Goal: Information Seeking & Learning: Check status

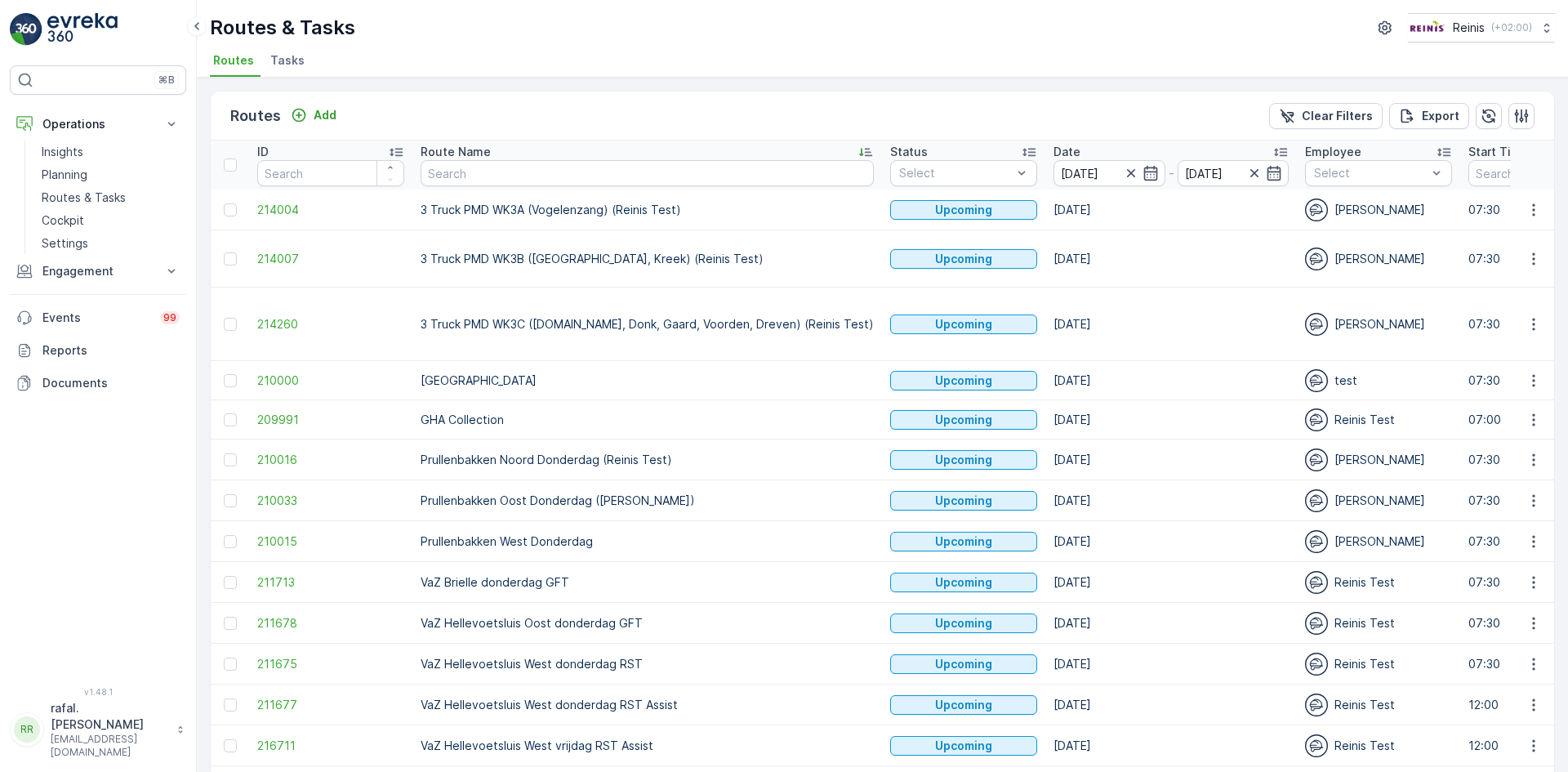
click at [566, 136] on div "Routes Add Clear Filters Export" at bounding box center [882, 116] width 1344 height 49
click at [89, 170] on link "Planning" at bounding box center [110, 174] width 151 height 23
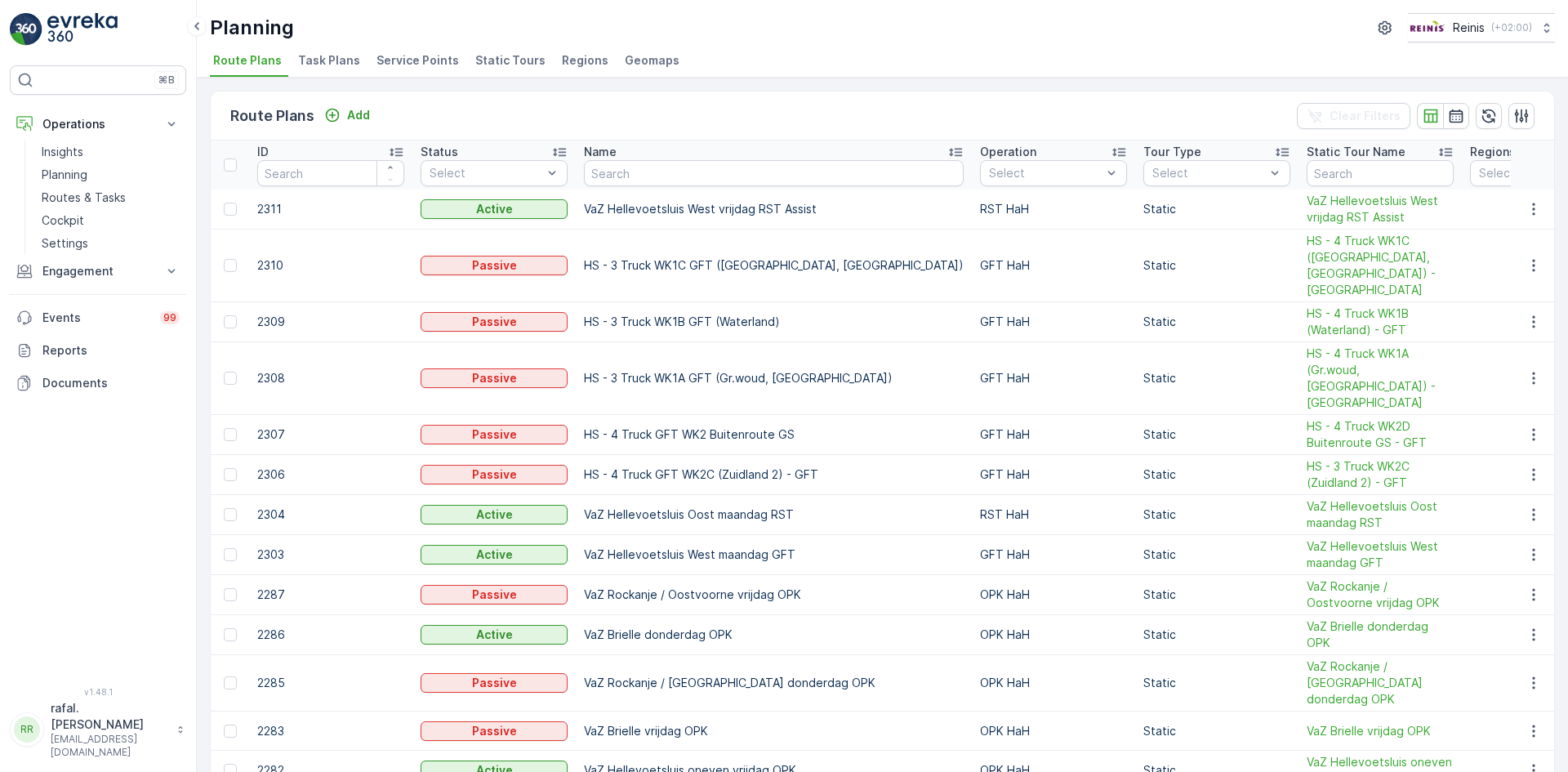
click at [417, 57] on span "Service Points" at bounding box center [417, 60] width 82 height 16
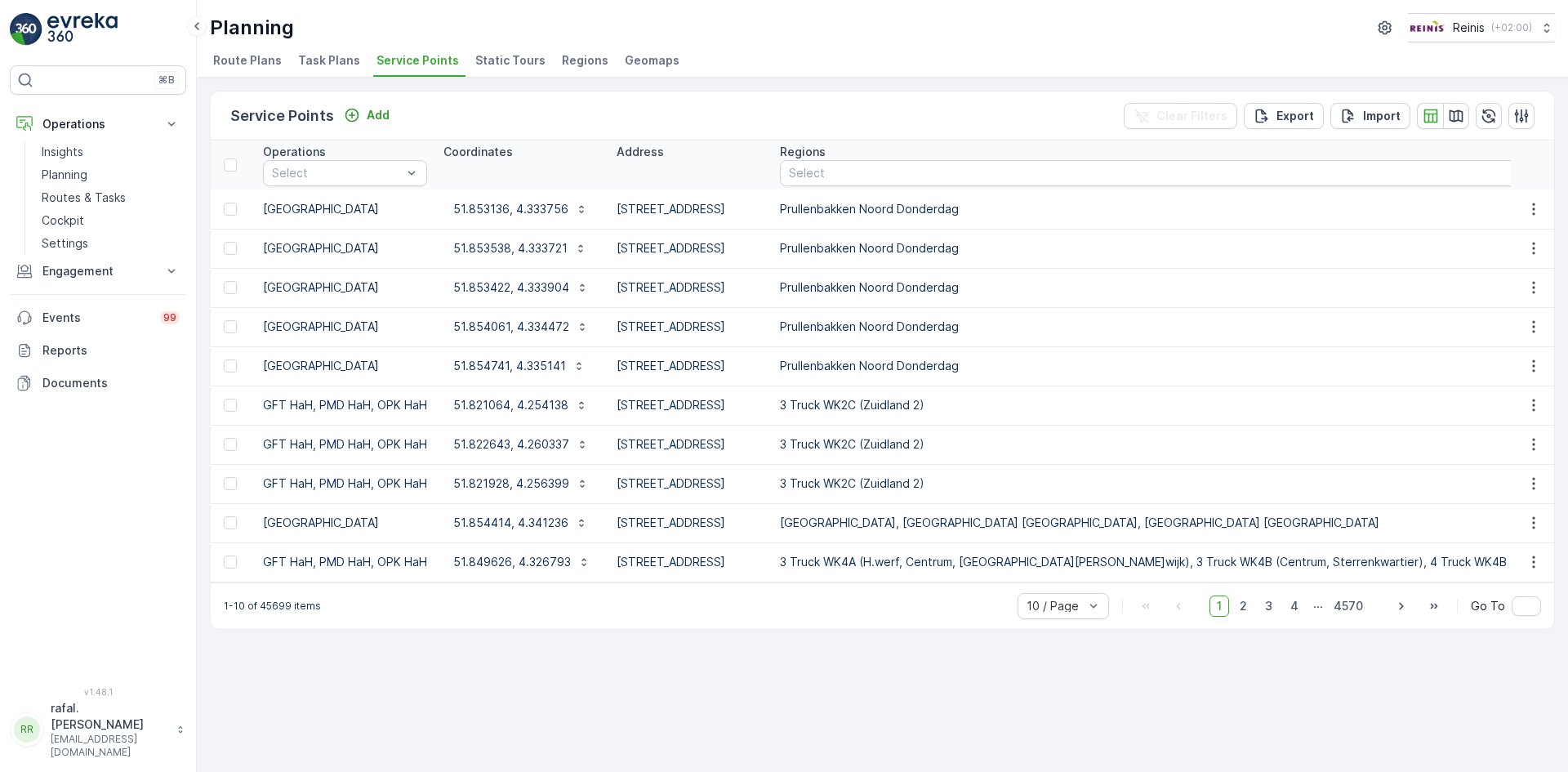
scroll to position [0, 937]
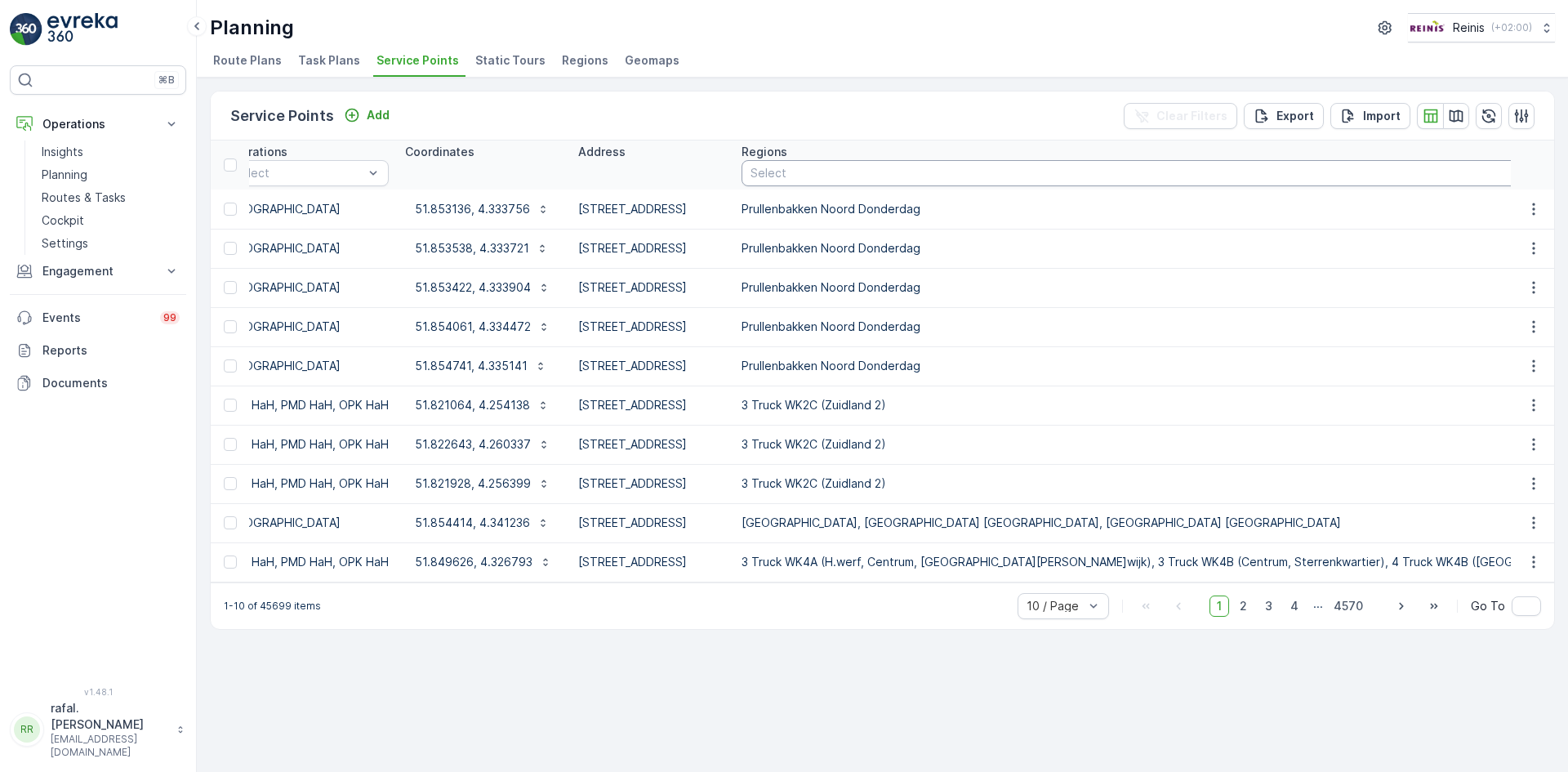
click at [1073, 175] on div at bounding box center [1222, 173] width 946 height 13
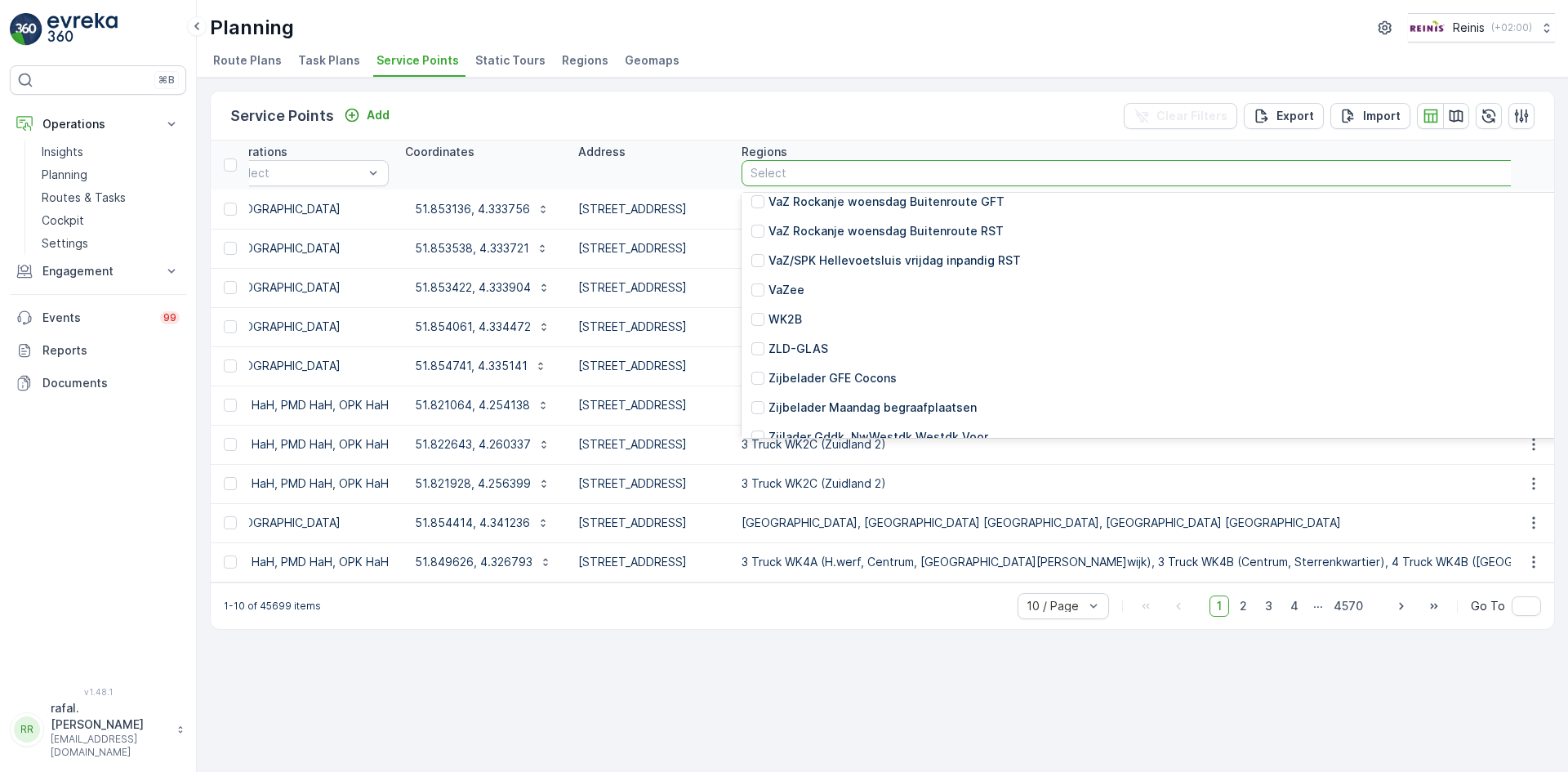
scroll to position [5234, 0]
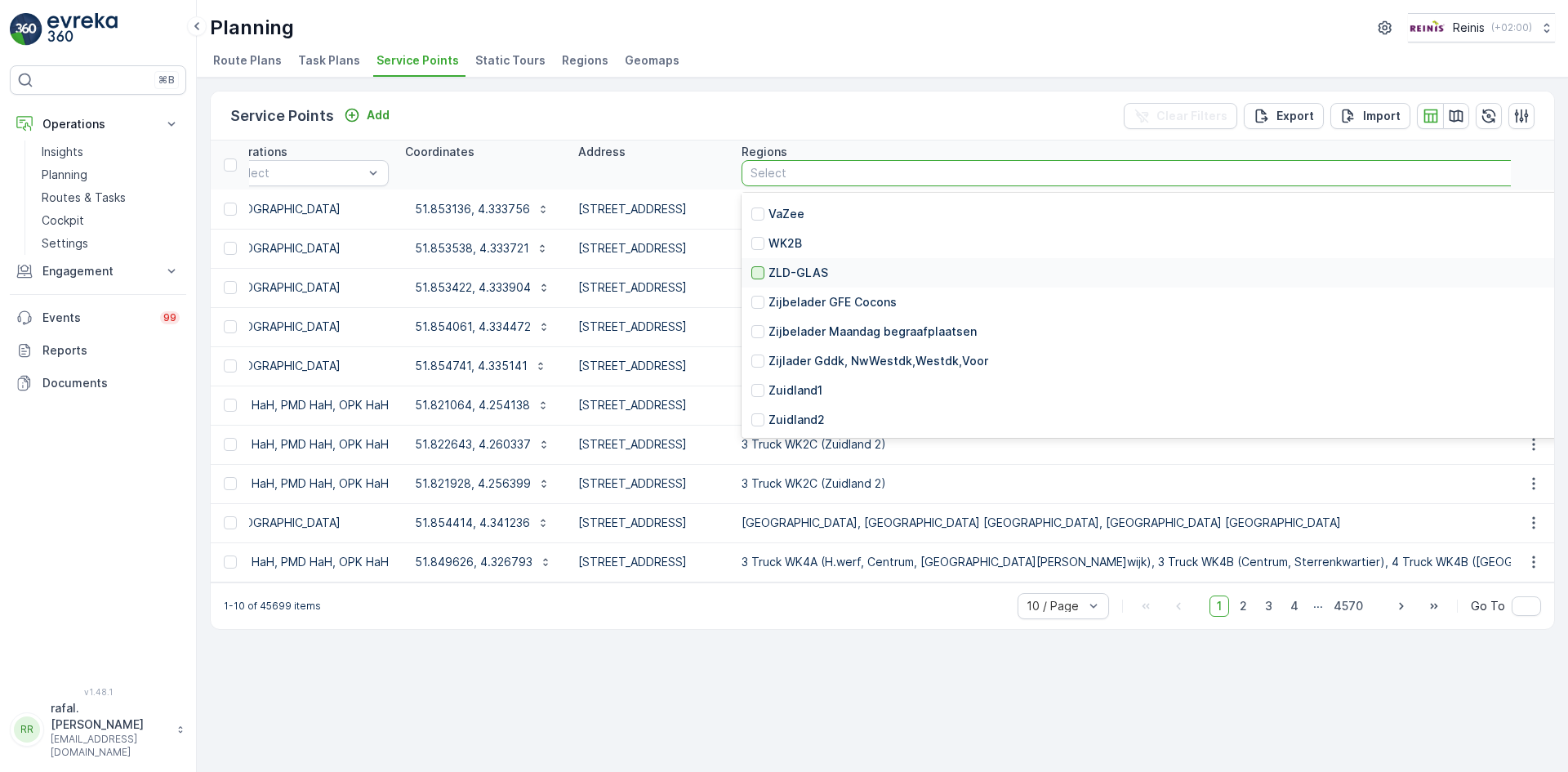
click at [764, 270] on div at bounding box center [758, 273] width 13 height 13
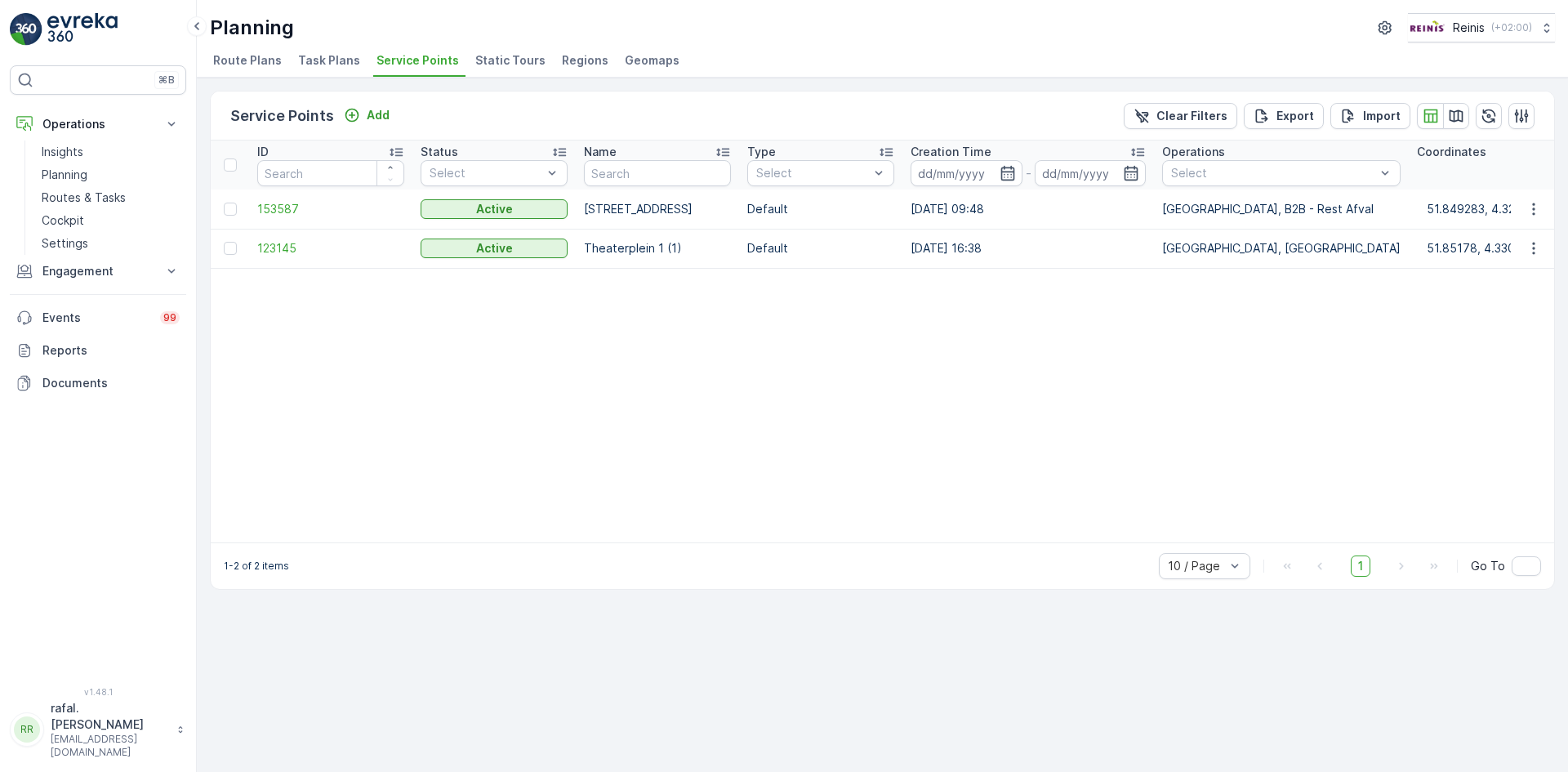
click at [492, 57] on span "Static Tours" at bounding box center [510, 60] width 70 height 16
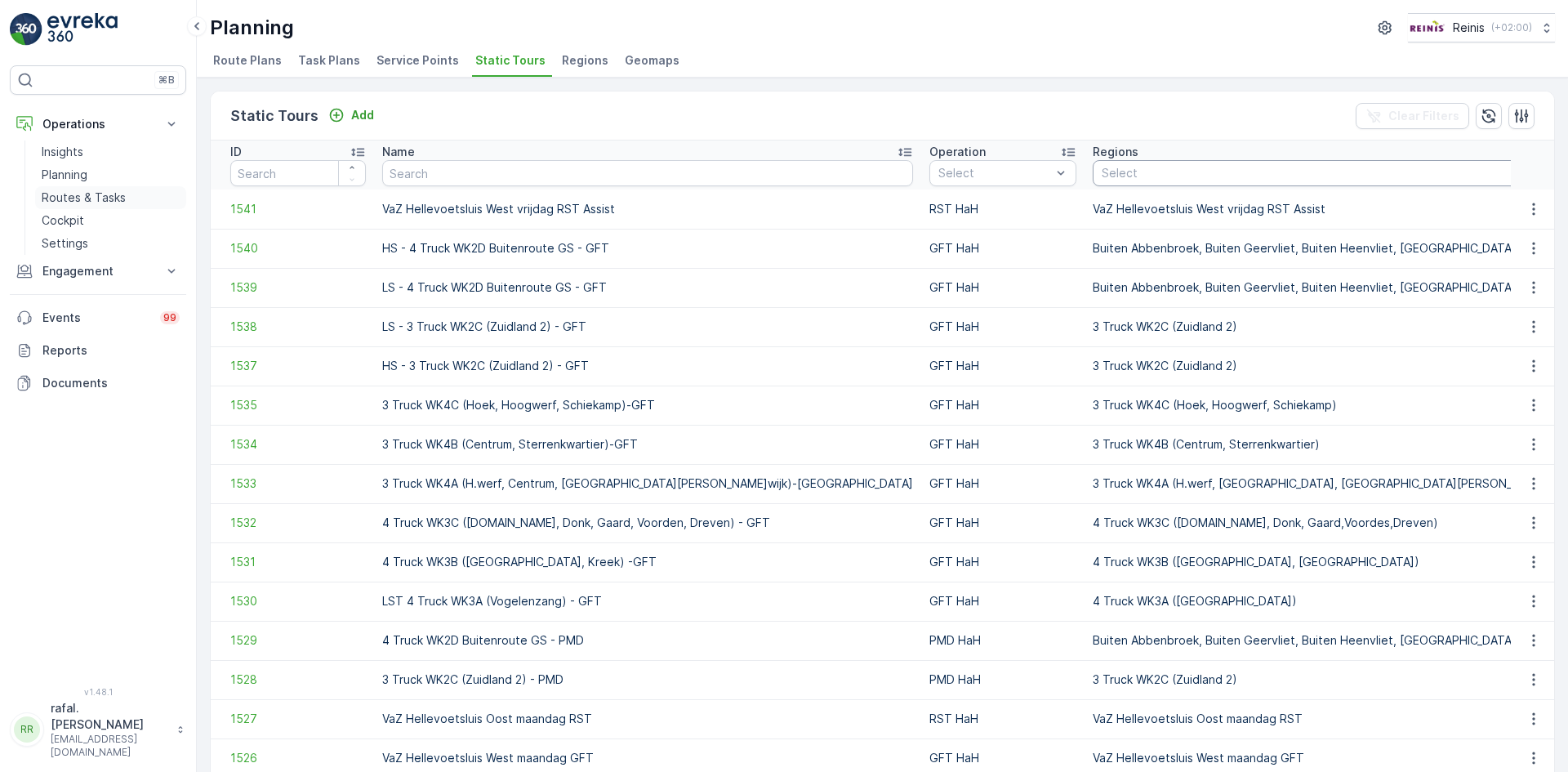
click at [90, 193] on p "Routes & Tasks" at bounding box center [84, 198] width 84 height 16
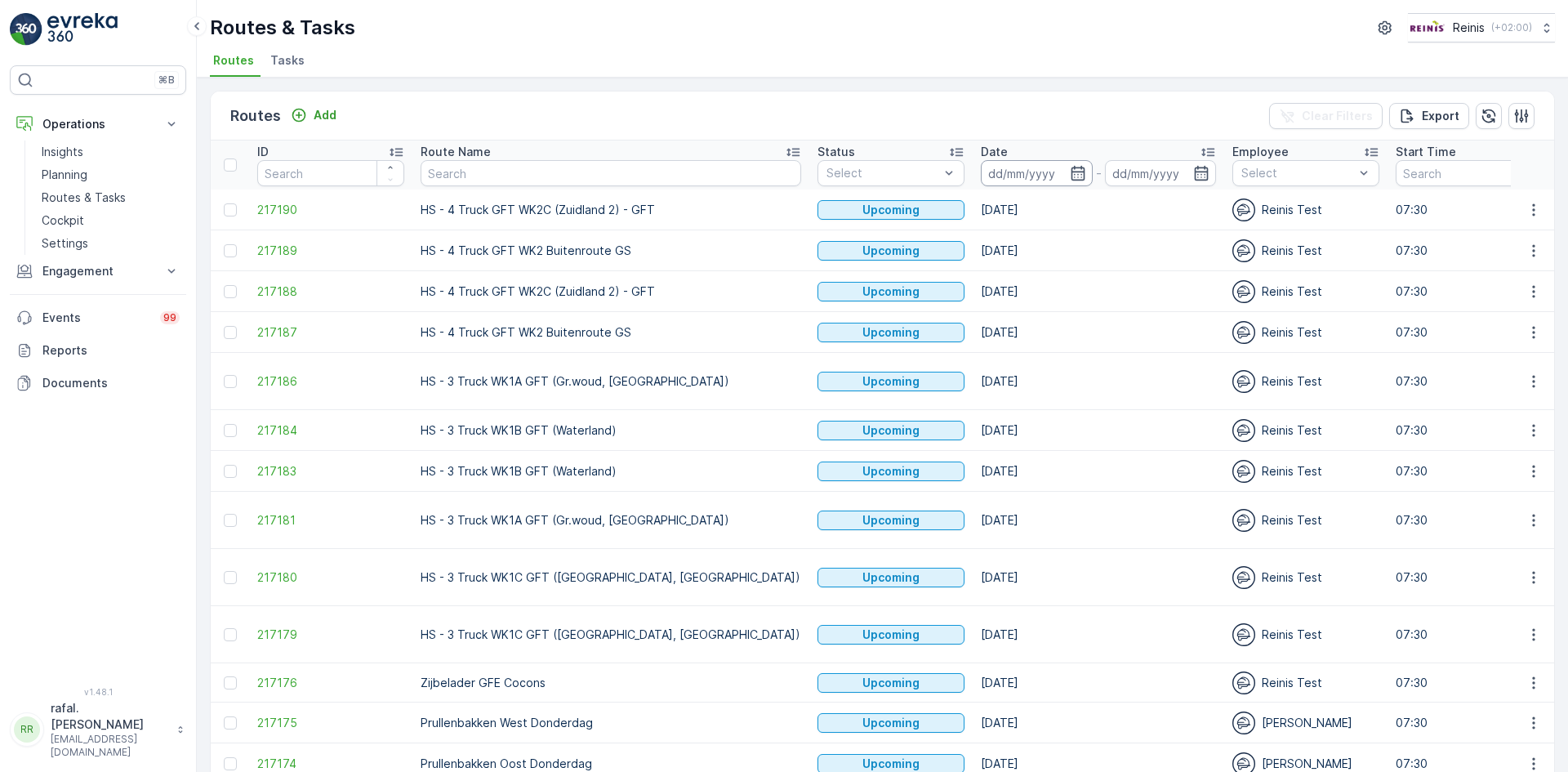
click at [981, 177] on input at bounding box center [1037, 173] width 112 height 27
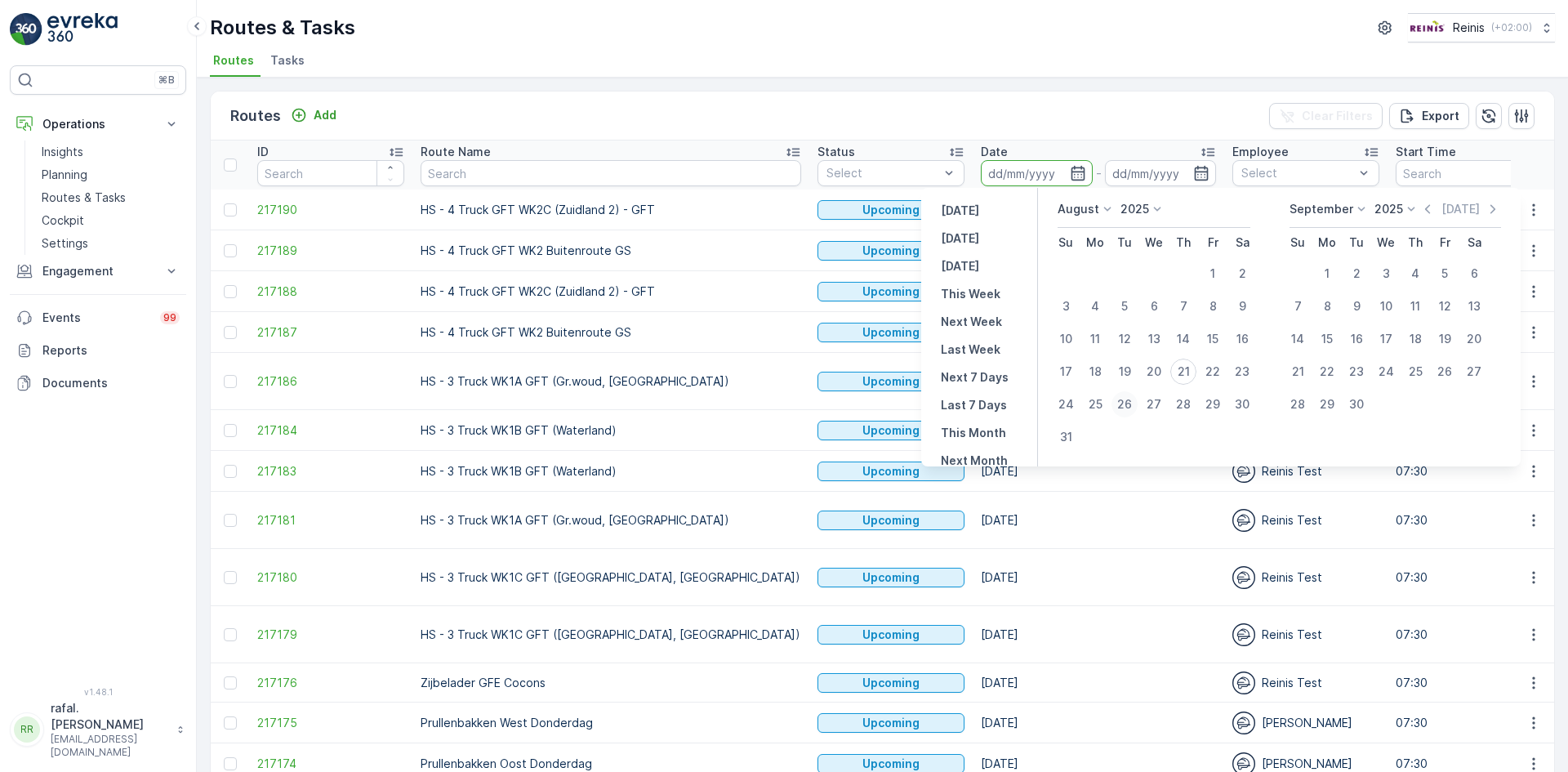
click at [1125, 403] on div "26" at bounding box center [1124, 404] width 27 height 27
type input "[DATE]"
click at [1125, 403] on div "26" at bounding box center [1124, 404] width 27 height 27
type input "[DATE]"
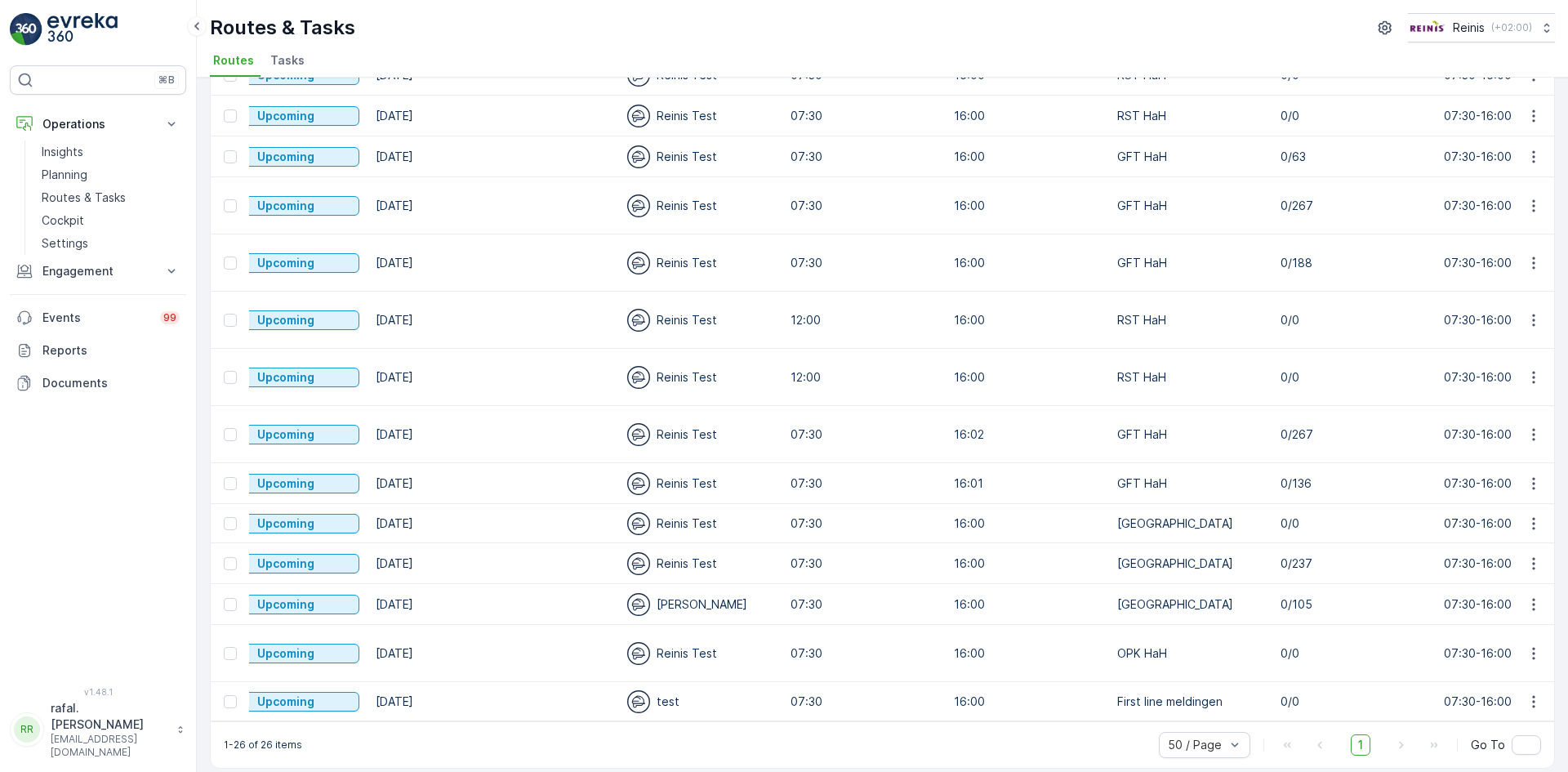
scroll to position [0, 621]
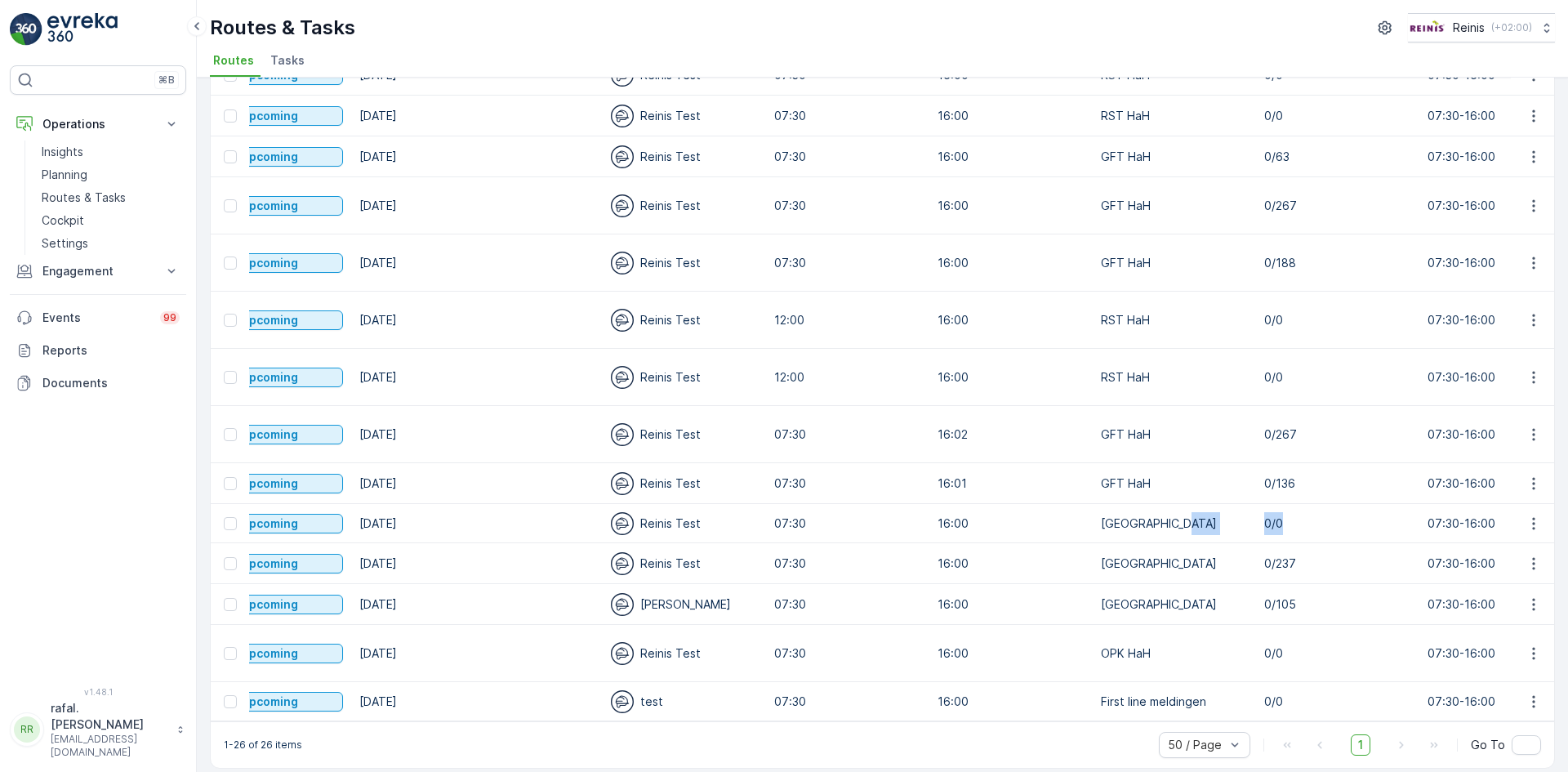
drag, startPoint x: 1215, startPoint y: 516, endPoint x: 1119, endPoint y: 522, distance: 96.2
click at [1527, 519] on icon "button" at bounding box center [1534, 524] width 16 height 16
click at [1521, 538] on span "See More Details" at bounding box center [1496, 547] width 95 height 16
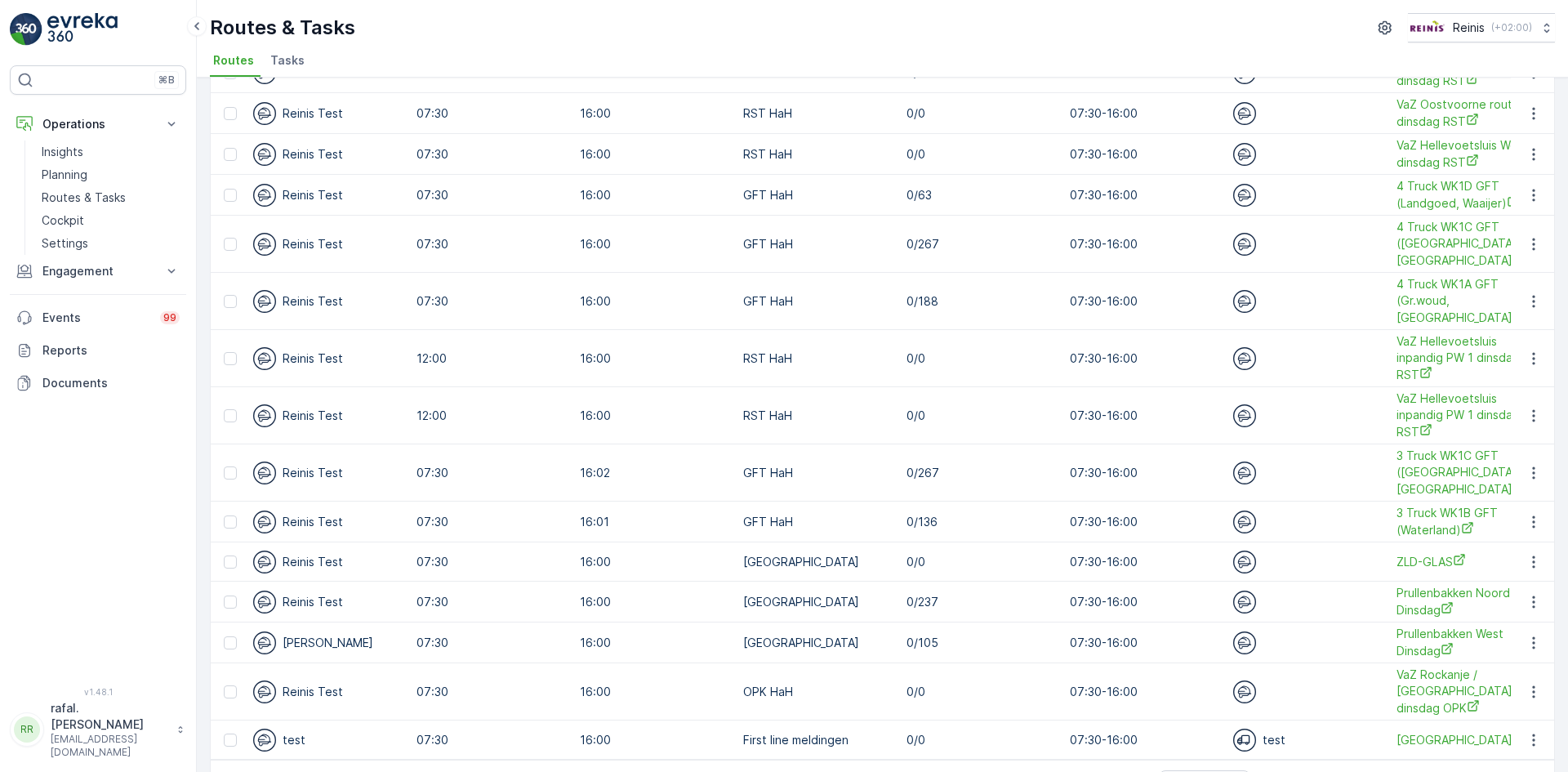
scroll to position [689, 0]
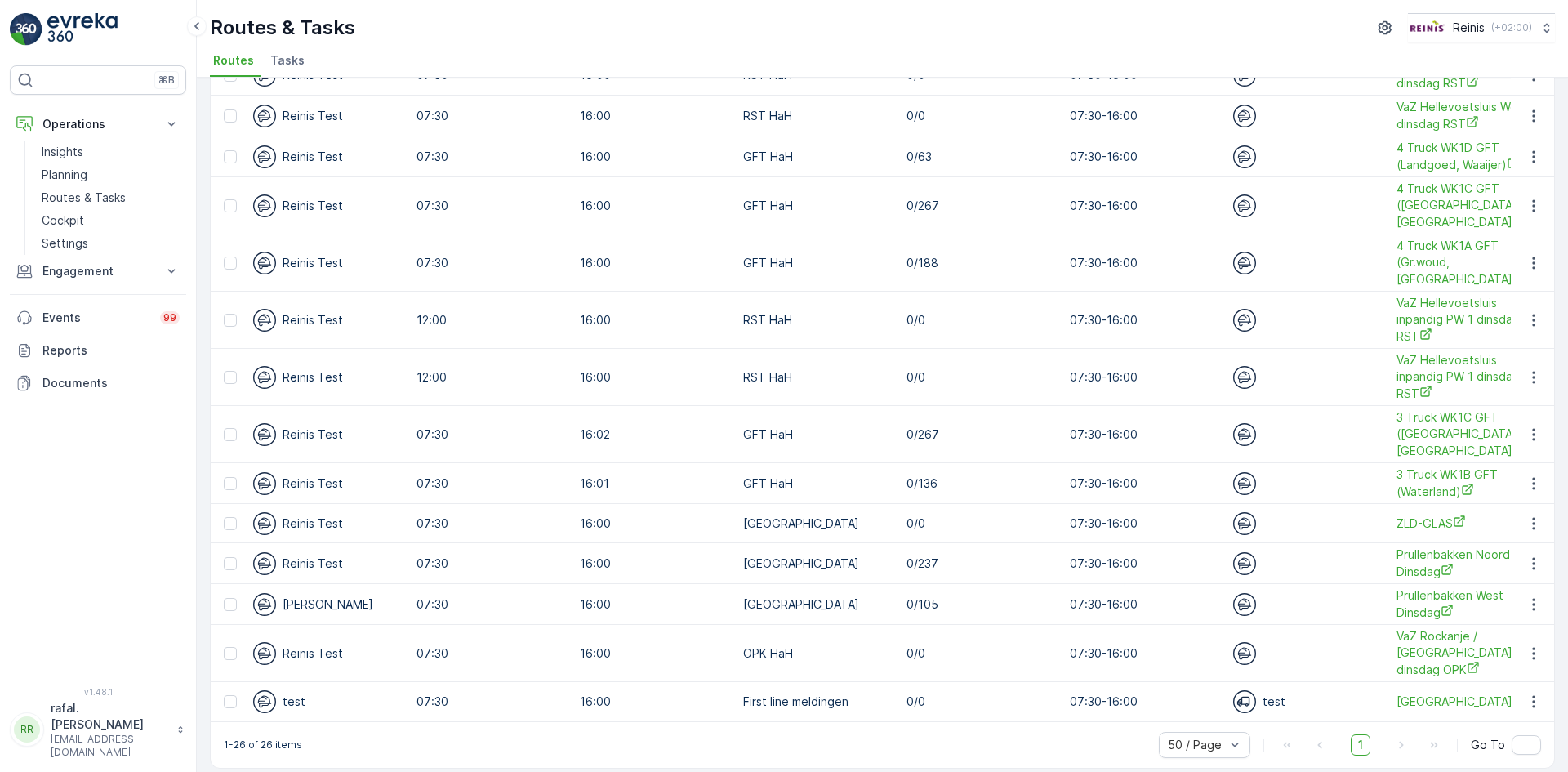
click at [1397, 519] on span "ZLD-GLAS" at bounding box center [1470, 523] width 147 height 17
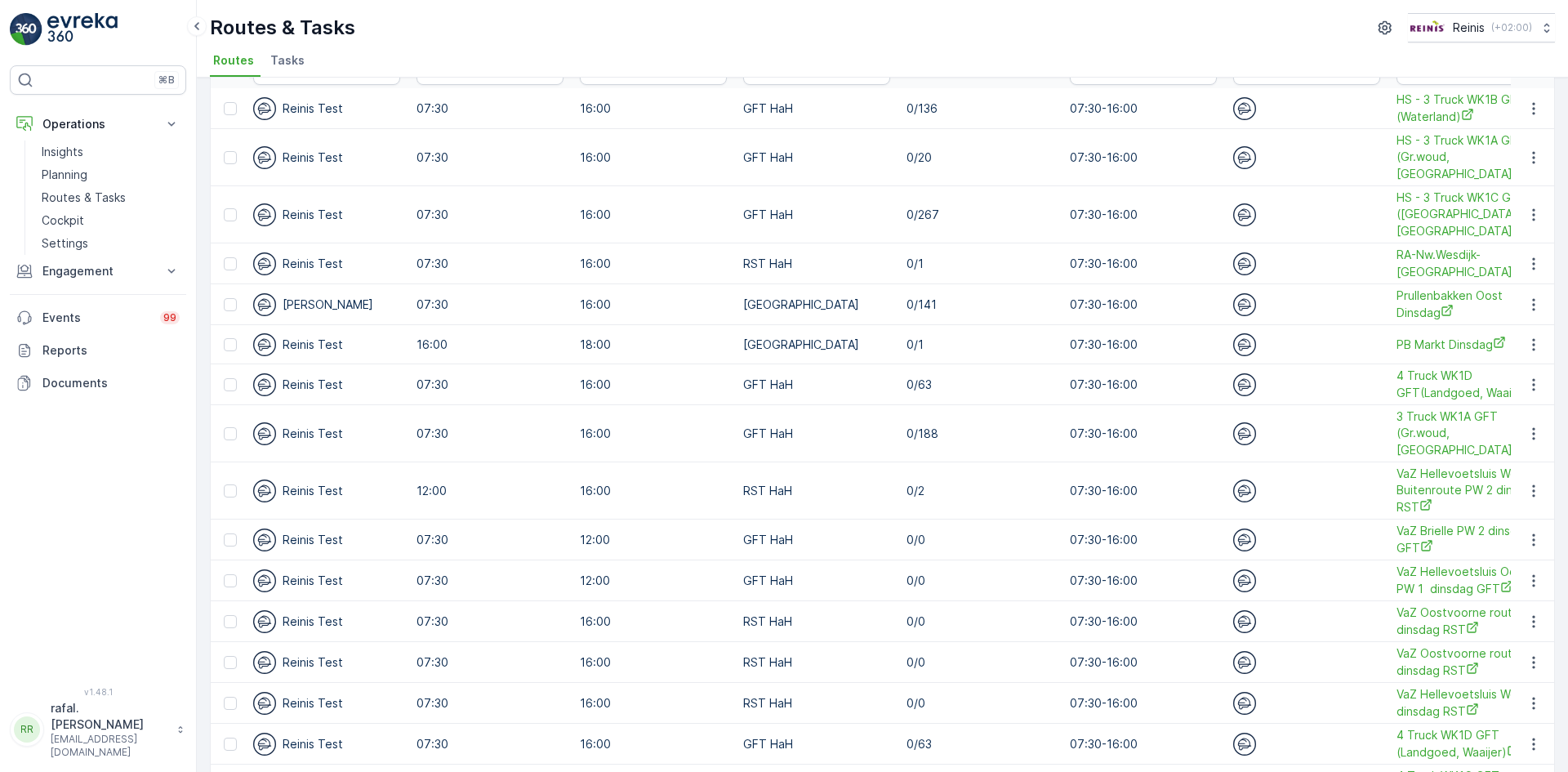
scroll to position [0, 0]
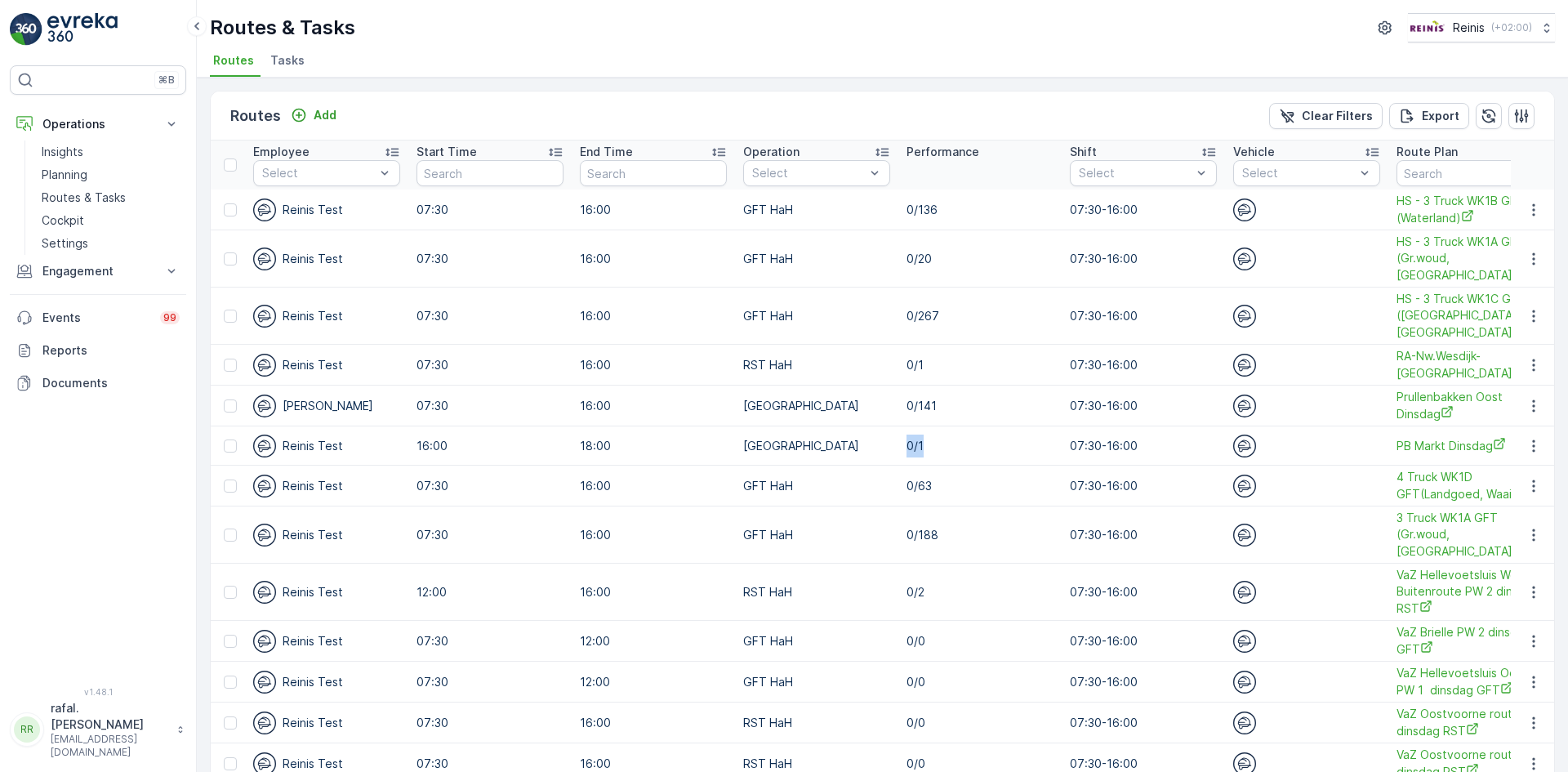
drag, startPoint x: 828, startPoint y: 444, endPoint x: 866, endPoint y: 439, distance: 38.3
click at [899, 439] on td "0/1" at bounding box center [980, 446] width 163 height 39
click at [781, 456] on td "[GEOGRAPHIC_DATA]" at bounding box center [816, 446] width 163 height 39
click at [1397, 441] on span "PB Markt Dinsdag" at bounding box center [1470, 445] width 147 height 17
click at [1532, 448] on icon "button" at bounding box center [1533, 445] width 3 height 12
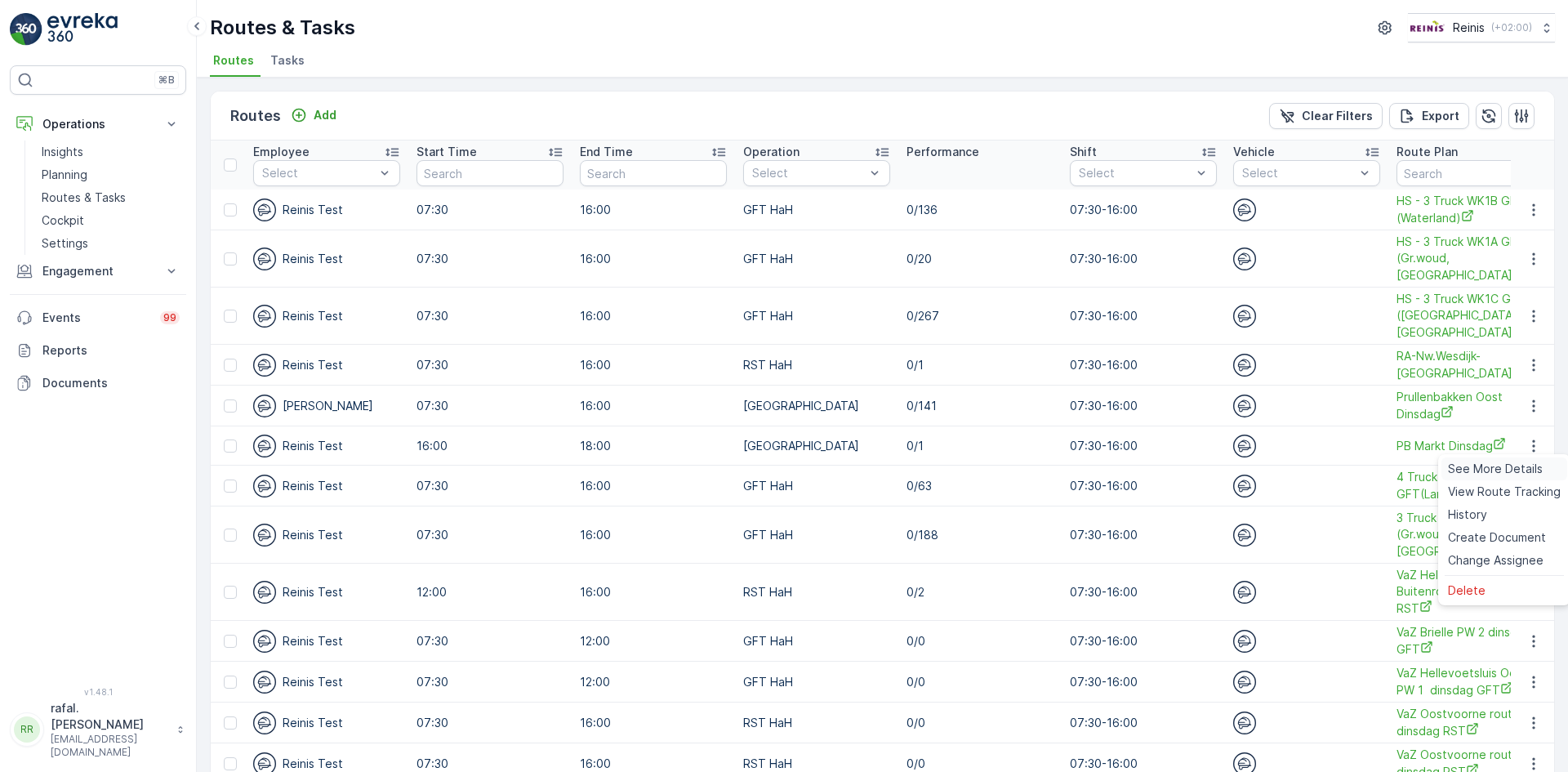
click at [1517, 469] on span "See More Details" at bounding box center [1496, 469] width 95 height 16
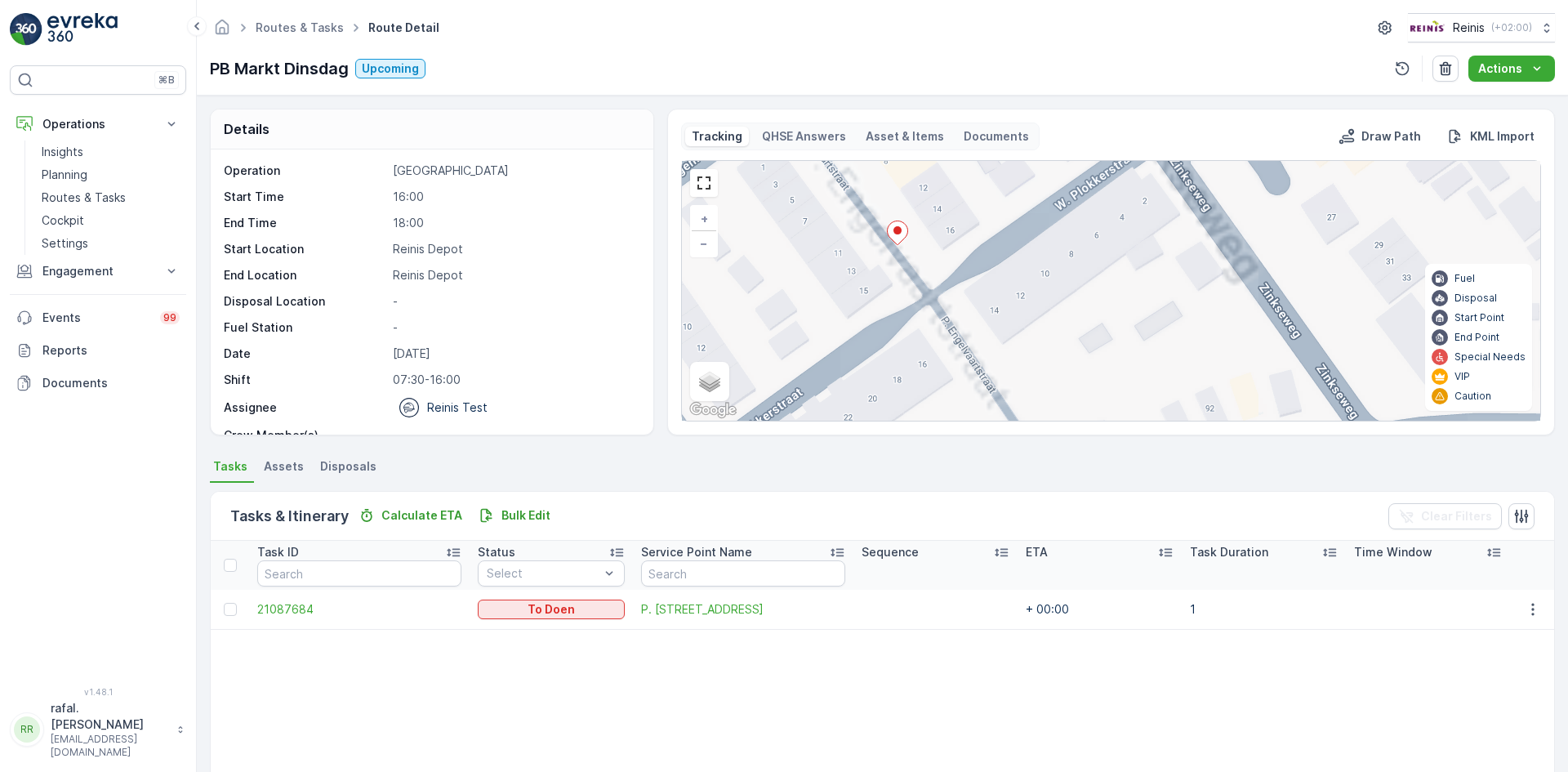
drag, startPoint x: 1037, startPoint y: 221, endPoint x: 1204, endPoint y: 282, distance: 177.8
click at [1207, 276] on div "+ − Satellite Roadmap Terrain Hybrid Leaflet Keyboard shortcuts Map Data Map da…" at bounding box center [1111, 291] width 859 height 260
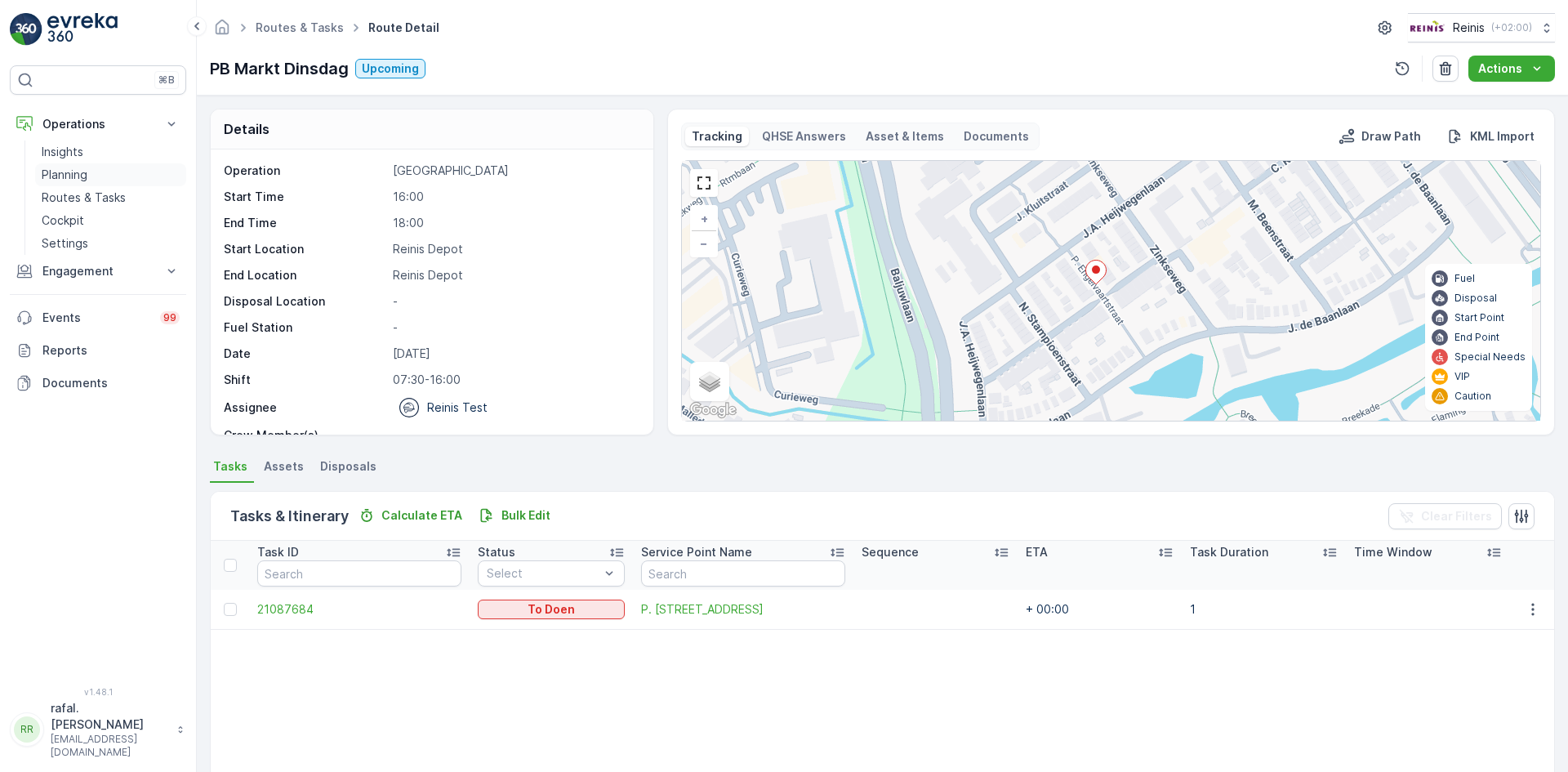
click at [55, 179] on p "Planning" at bounding box center [65, 175] width 46 height 16
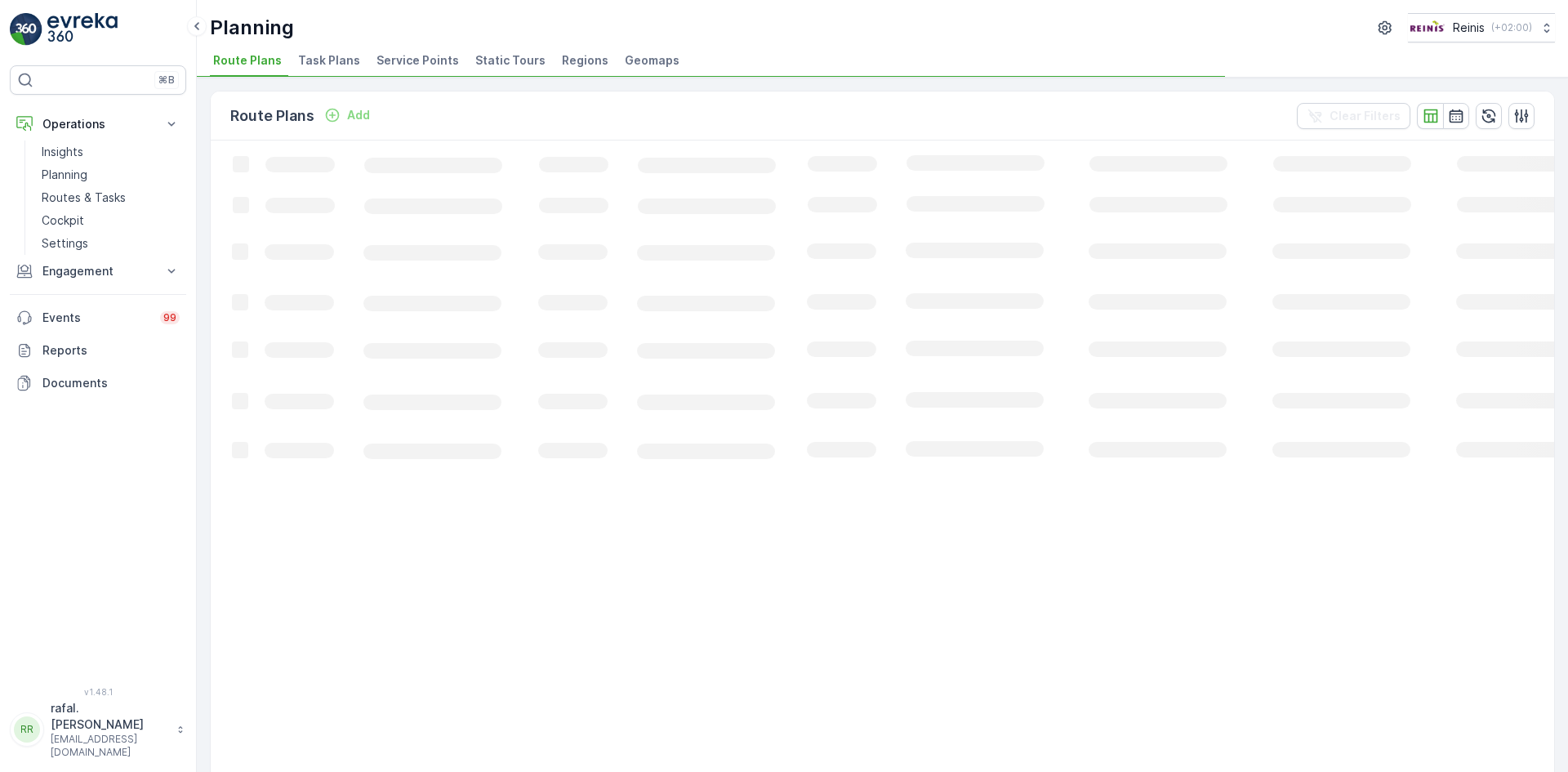
click at [414, 57] on span "Service Points" at bounding box center [417, 60] width 82 height 16
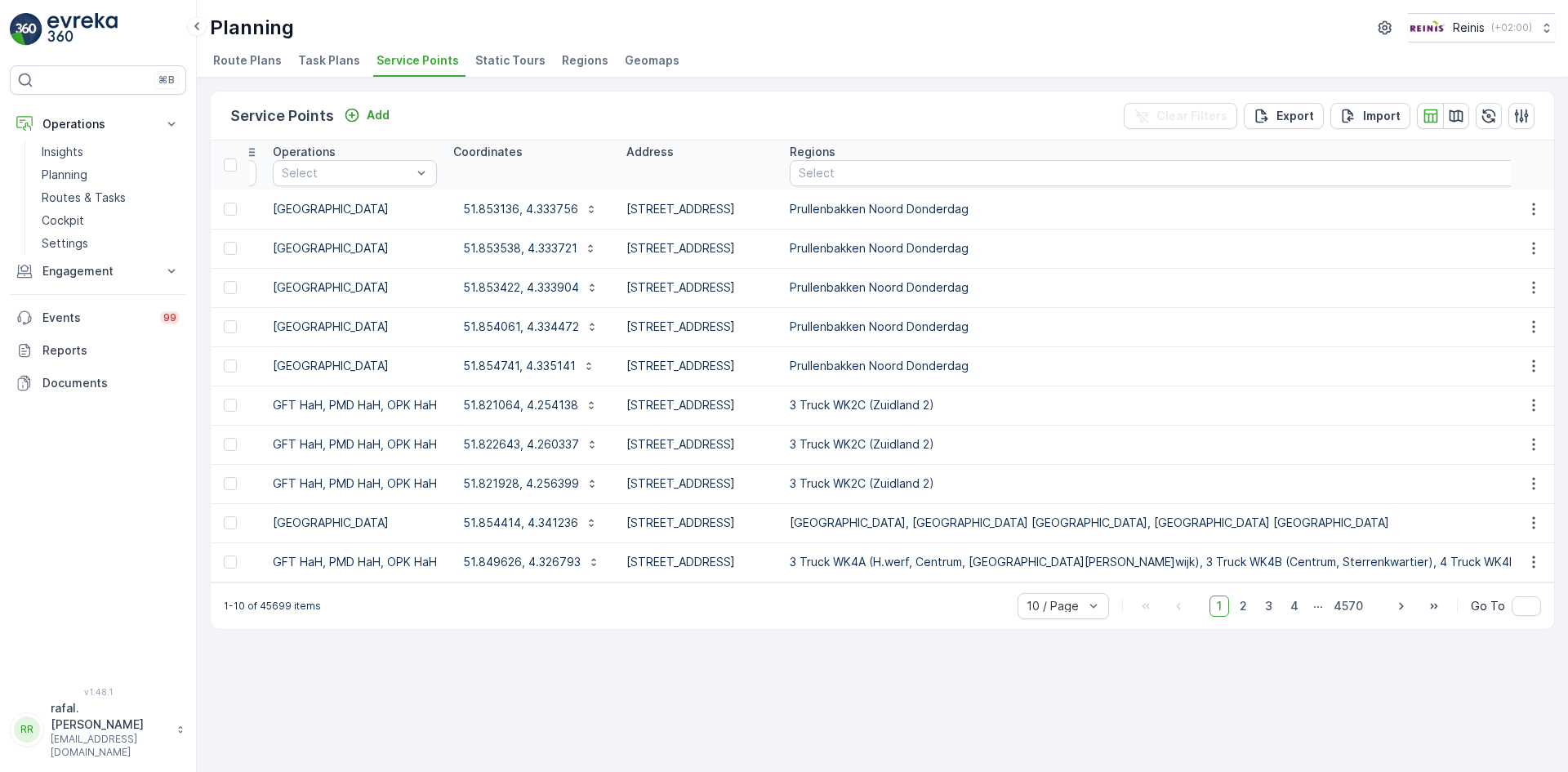
scroll to position [0, 895]
click at [1089, 169] on div at bounding box center [1265, 173] width 946 height 13
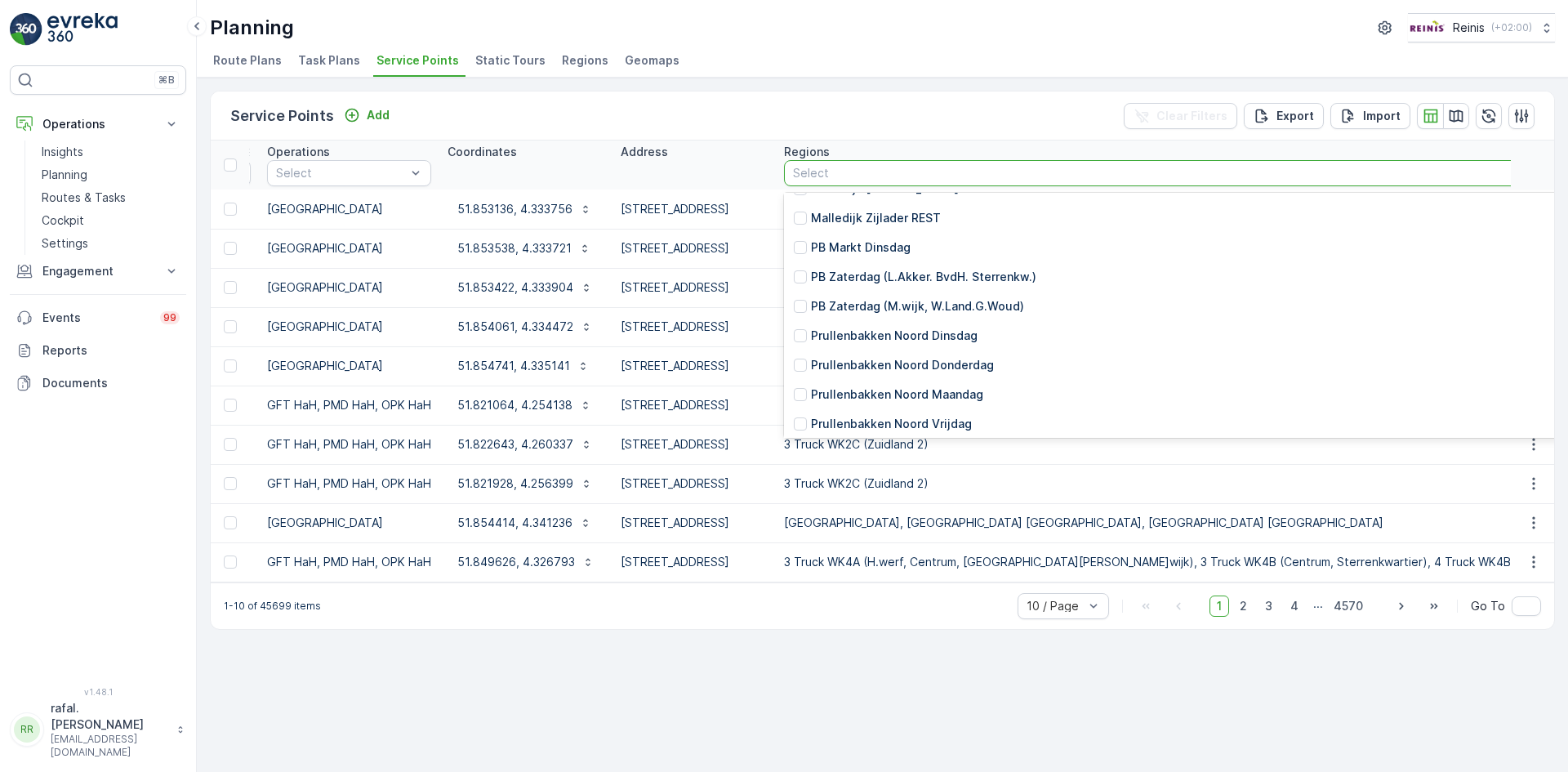
scroll to position [1635, 0]
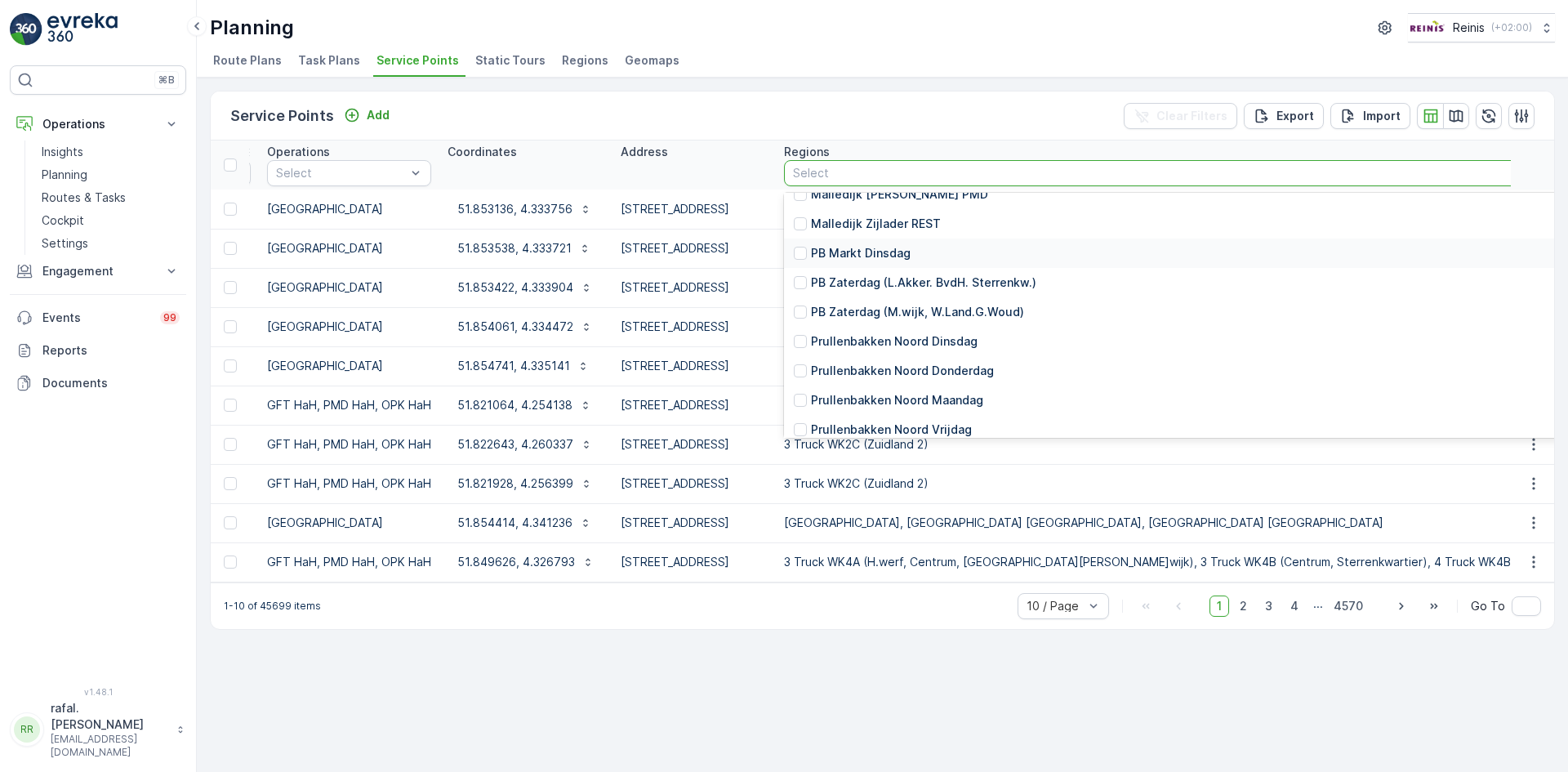
click at [911, 249] on p "PB Markt Dinsdag" at bounding box center [860, 254] width 100 height 16
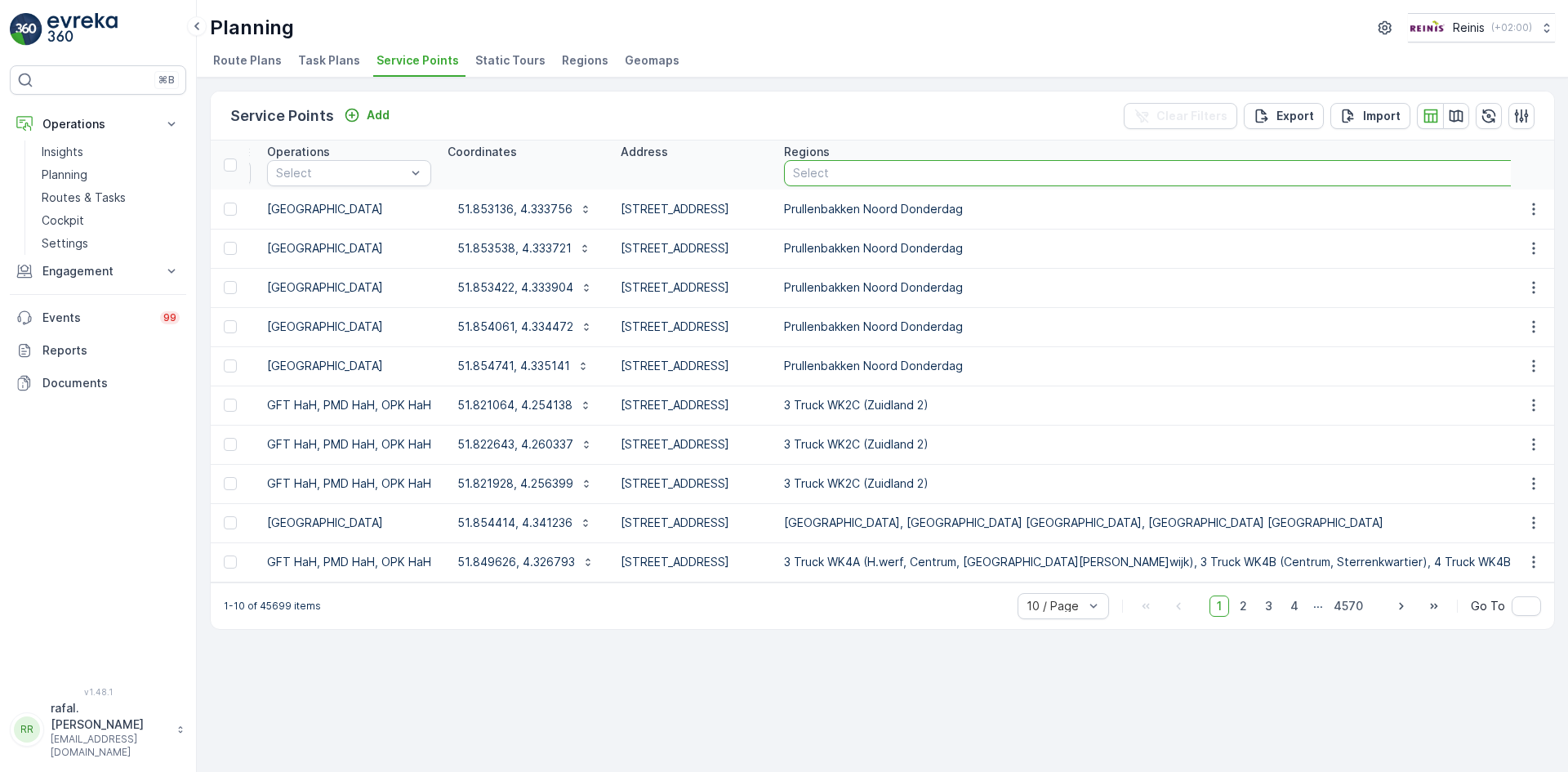
scroll to position [0, 224]
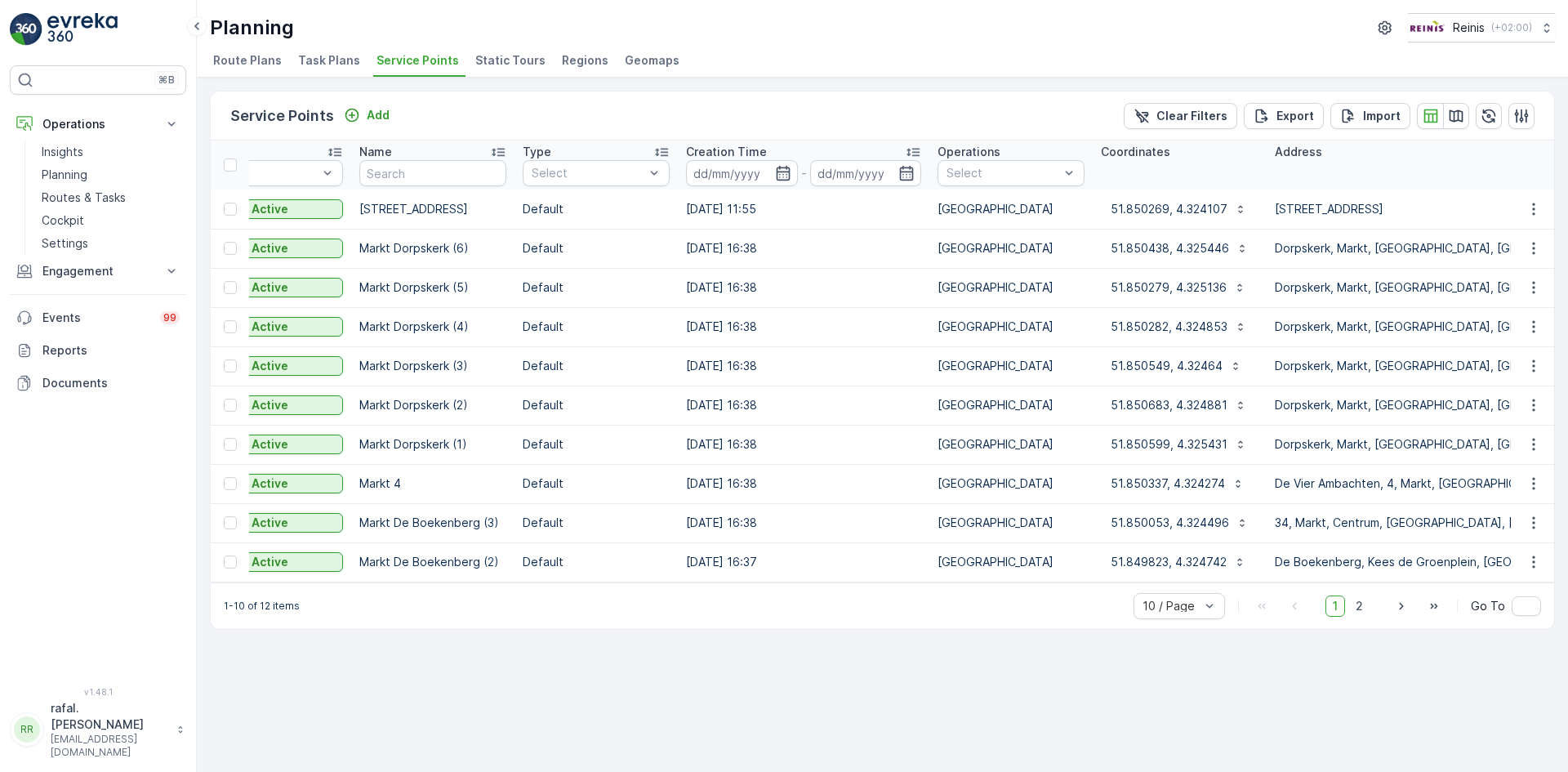
click at [231, 158] on div at bounding box center [231, 165] width 13 height 13
click at [232, 158] on input "checkbox" at bounding box center [232, 158] width 0 height 0
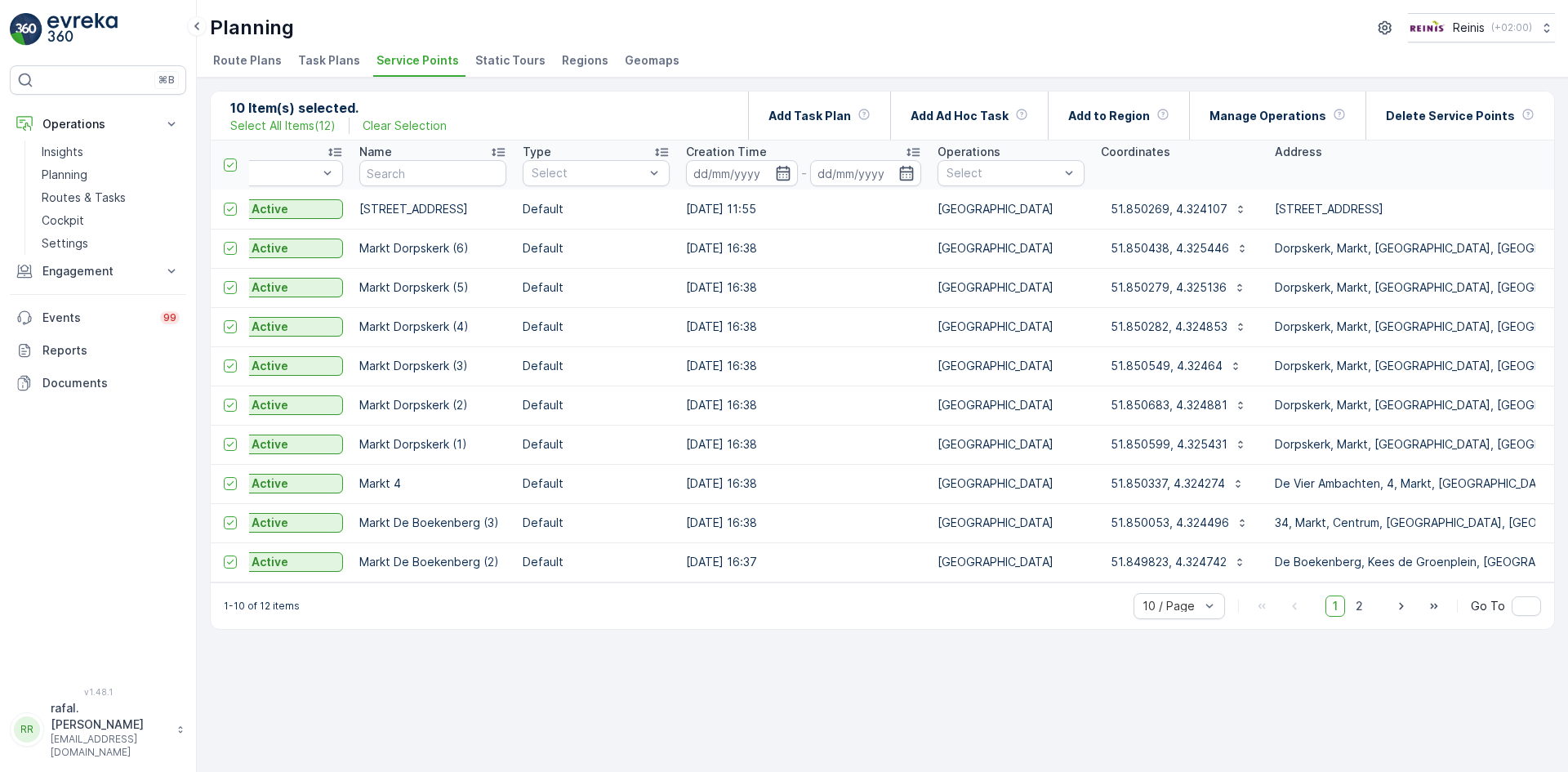
click at [316, 669] on div "10 Item(s) selected. Select All Items ( 12 ) Clear Selection Add Task Plan Add …" at bounding box center [882, 425] width 1371 height 695
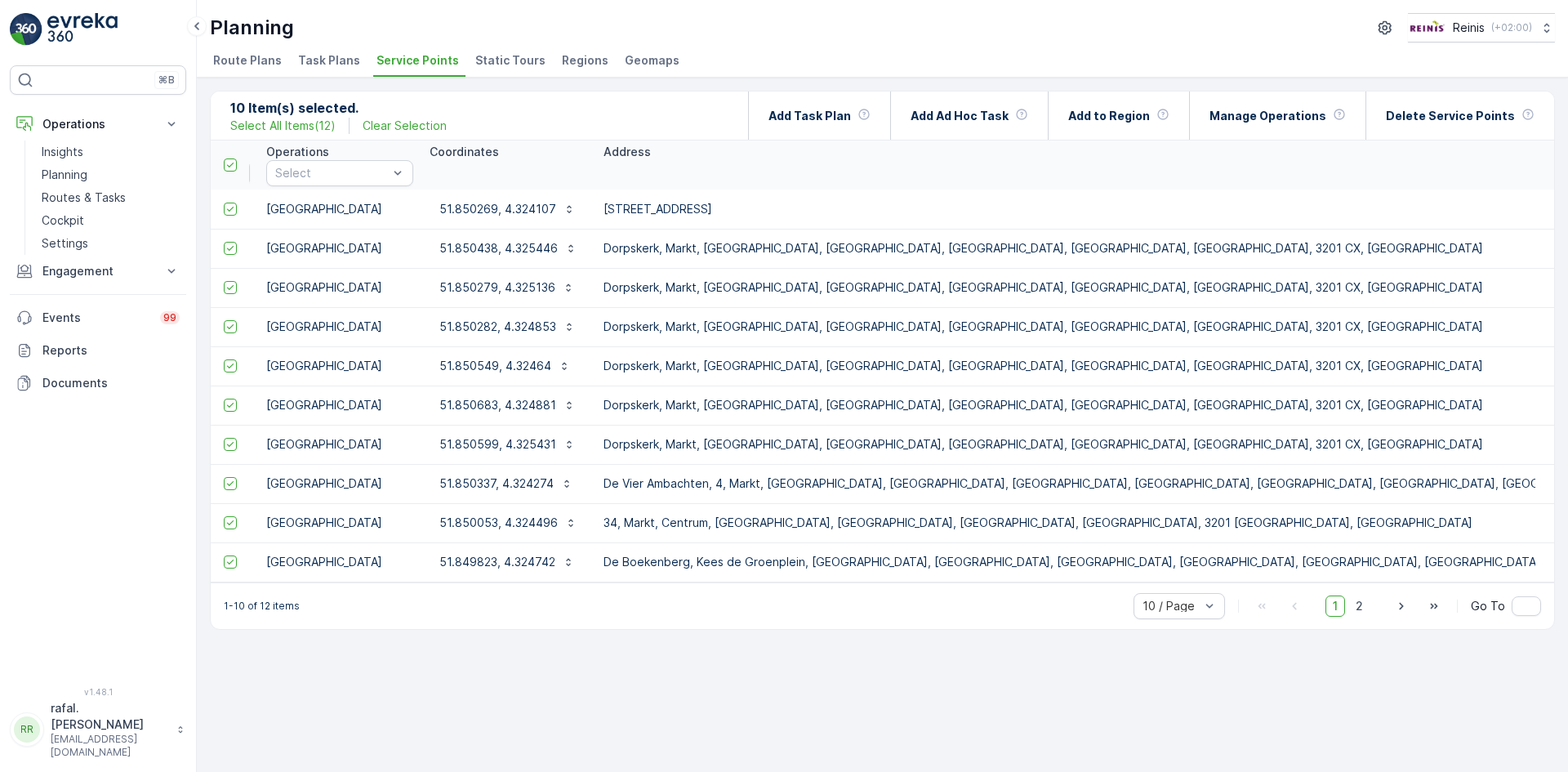
scroll to position [0, 893]
click at [503, 58] on span "Static Tours" at bounding box center [510, 60] width 70 height 16
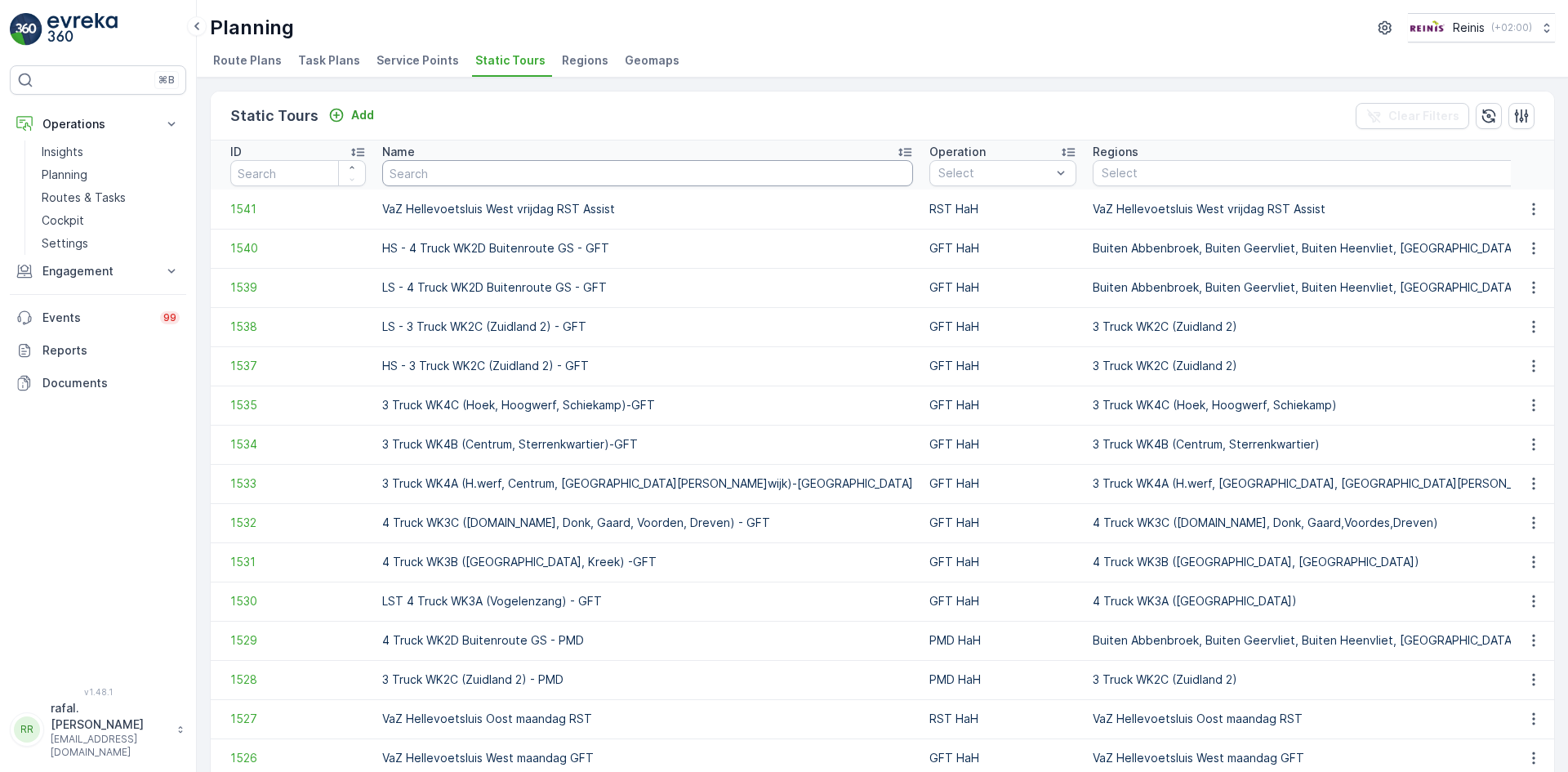
click at [541, 182] on input "text" at bounding box center [648, 173] width 531 height 27
type input "mart"
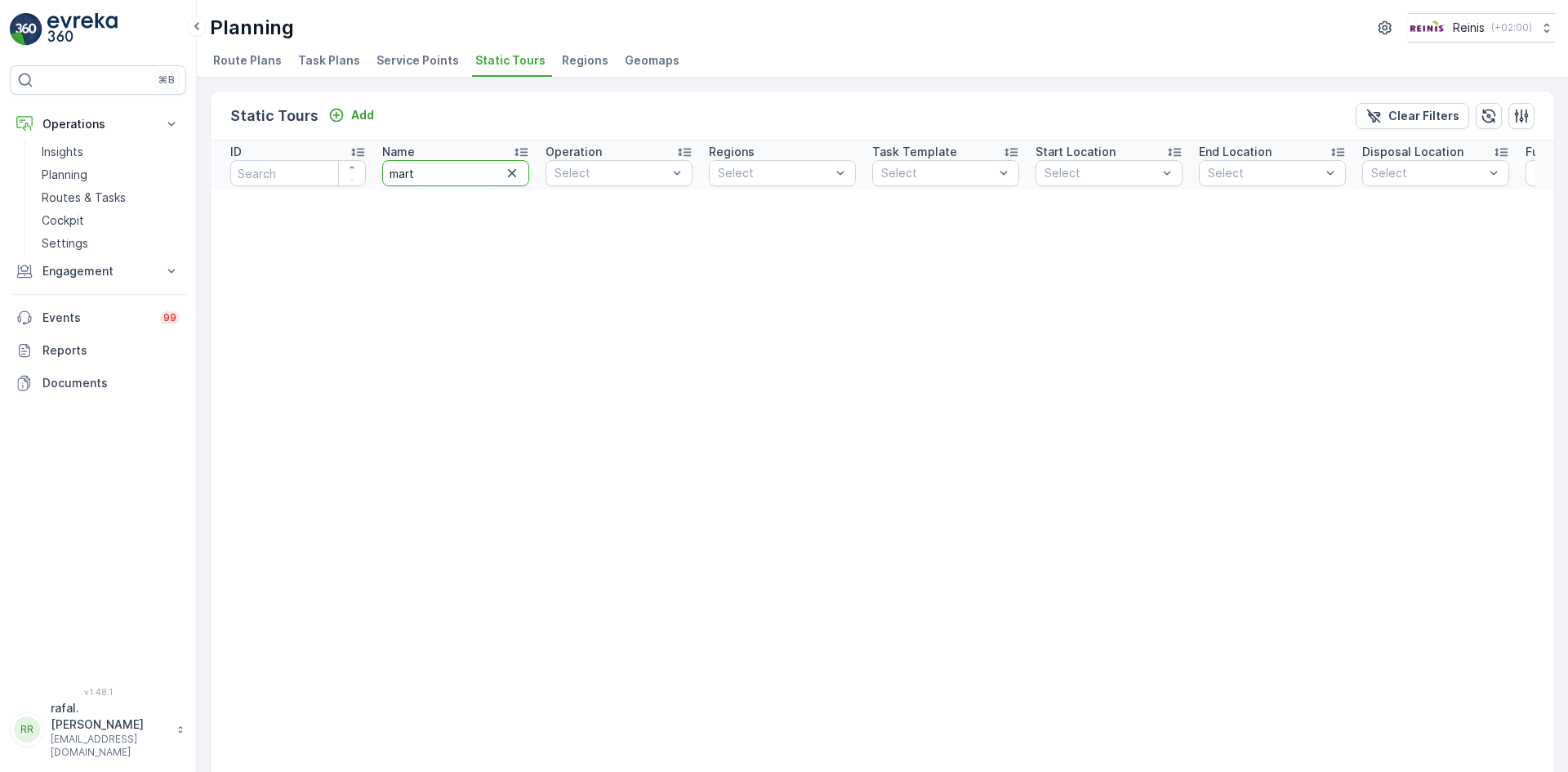
click at [479, 169] on input "mart" at bounding box center [456, 173] width 147 height 27
type input "markt"
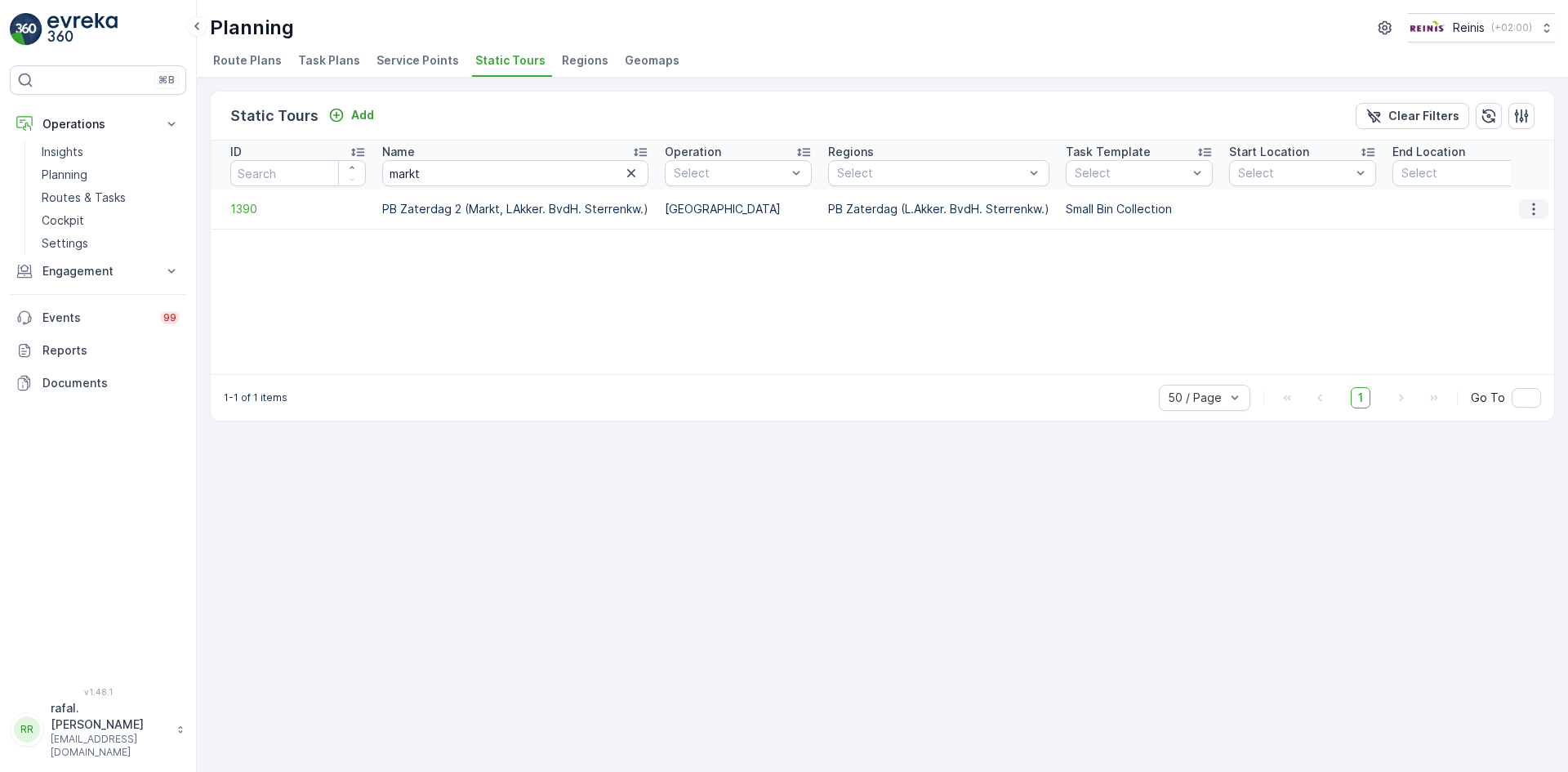
click at [1532, 210] on icon "button" at bounding box center [1534, 210] width 16 height 16
click at [1521, 234] on span "See More Details" at bounding box center [1506, 234] width 95 height 16
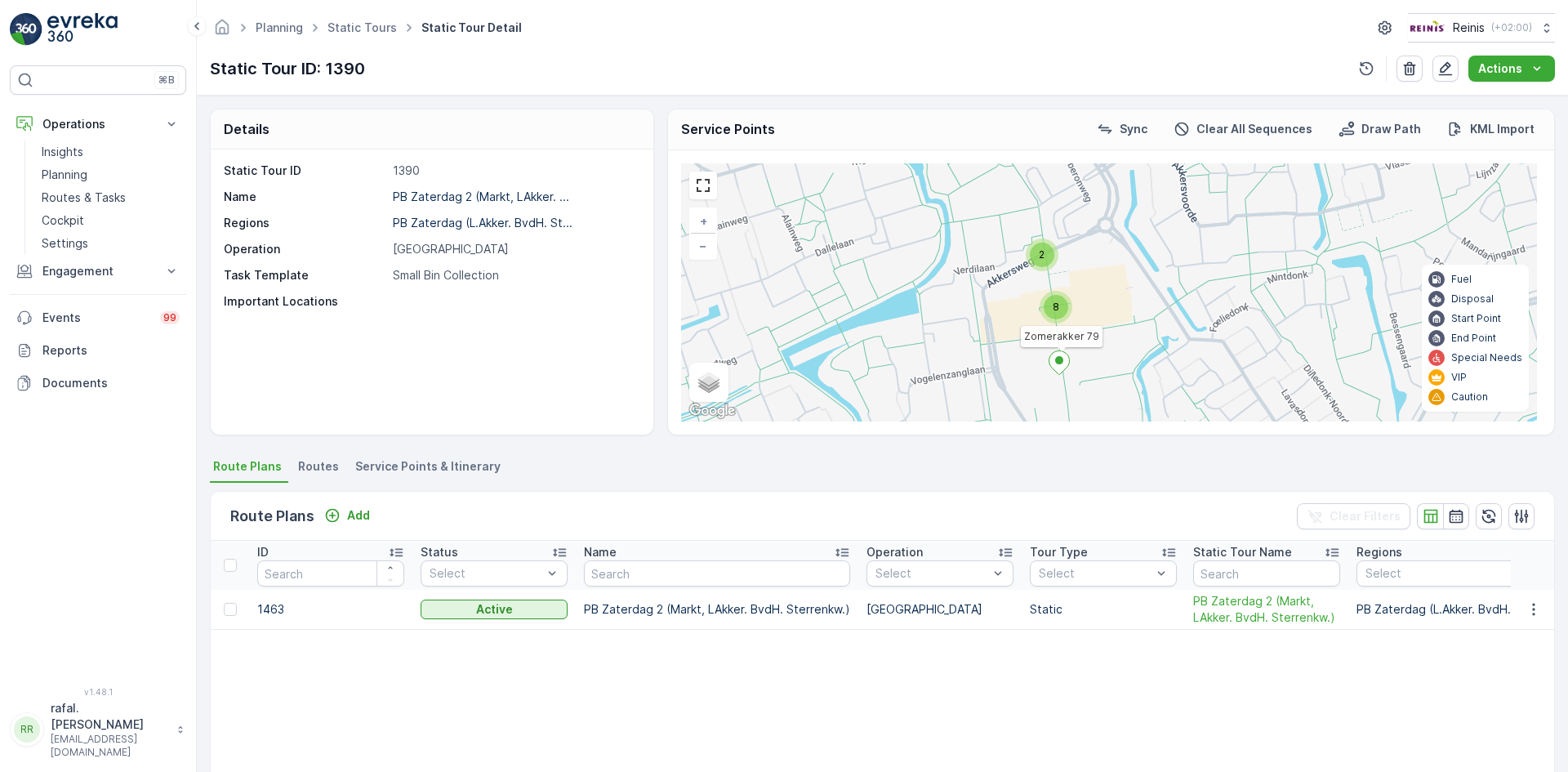
drag, startPoint x: 1023, startPoint y: 193, endPoint x: 1093, endPoint y: 266, distance: 101.1
click at [1093, 266] on div "2 2 5 2 8 De Akkers (11) [GEOGRAPHIC_DATA] 4 (3) Klokbekerkreek 3 (2) Zomerakke…" at bounding box center [1108, 292] width 856 height 258
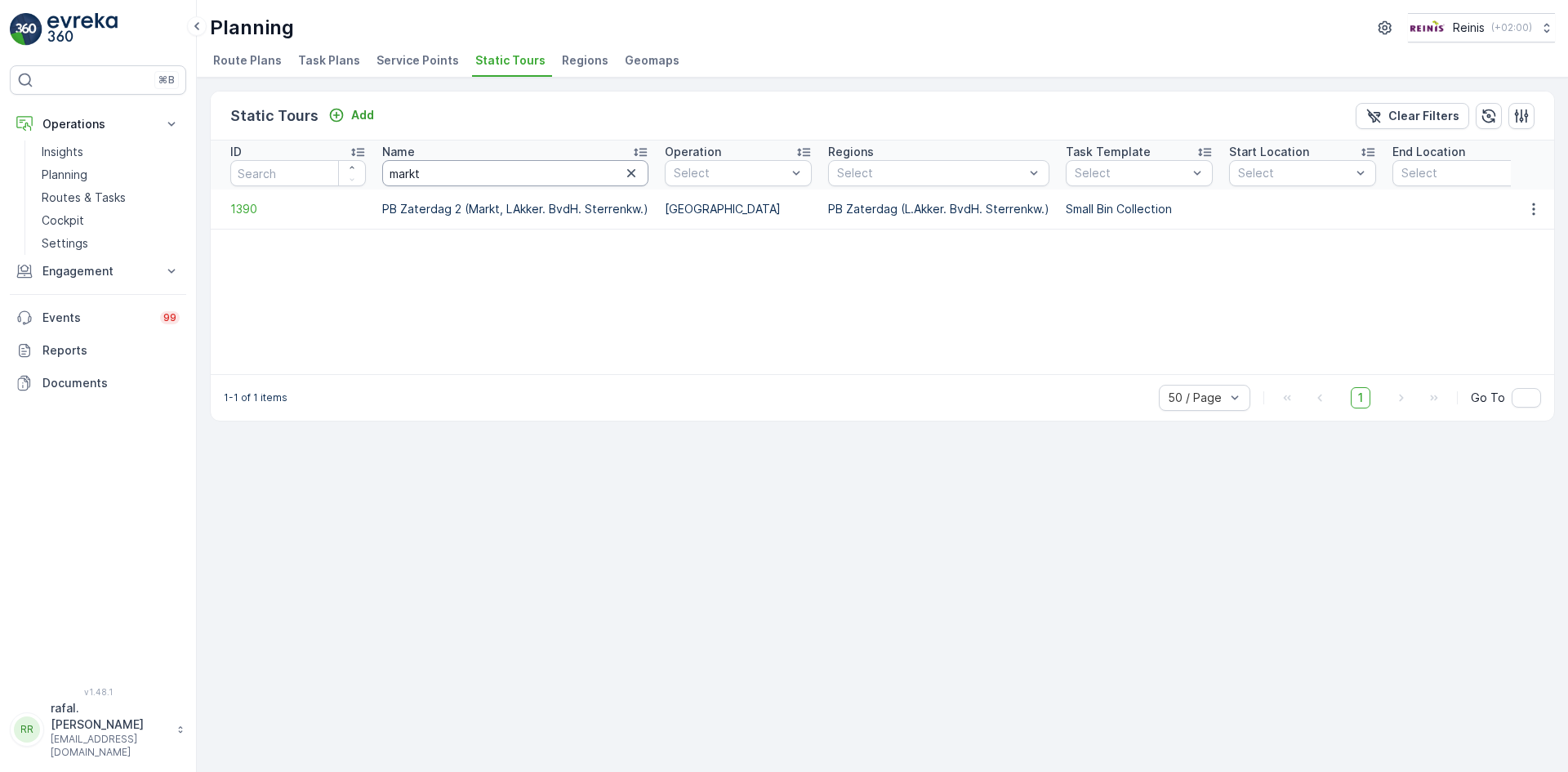
drag, startPoint x: 444, startPoint y: 172, endPoint x: 282, endPoint y: 180, distance: 162.2
click at [315, 180] on tr "ID Name markt Operation Select Regions Select Task Template Select Start Locati…" at bounding box center [1146, 165] width 1871 height 49
click at [628, 169] on icon "button" at bounding box center [632, 173] width 16 height 16
click at [504, 178] on input "text" at bounding box center [515, 173] width 266 height 27
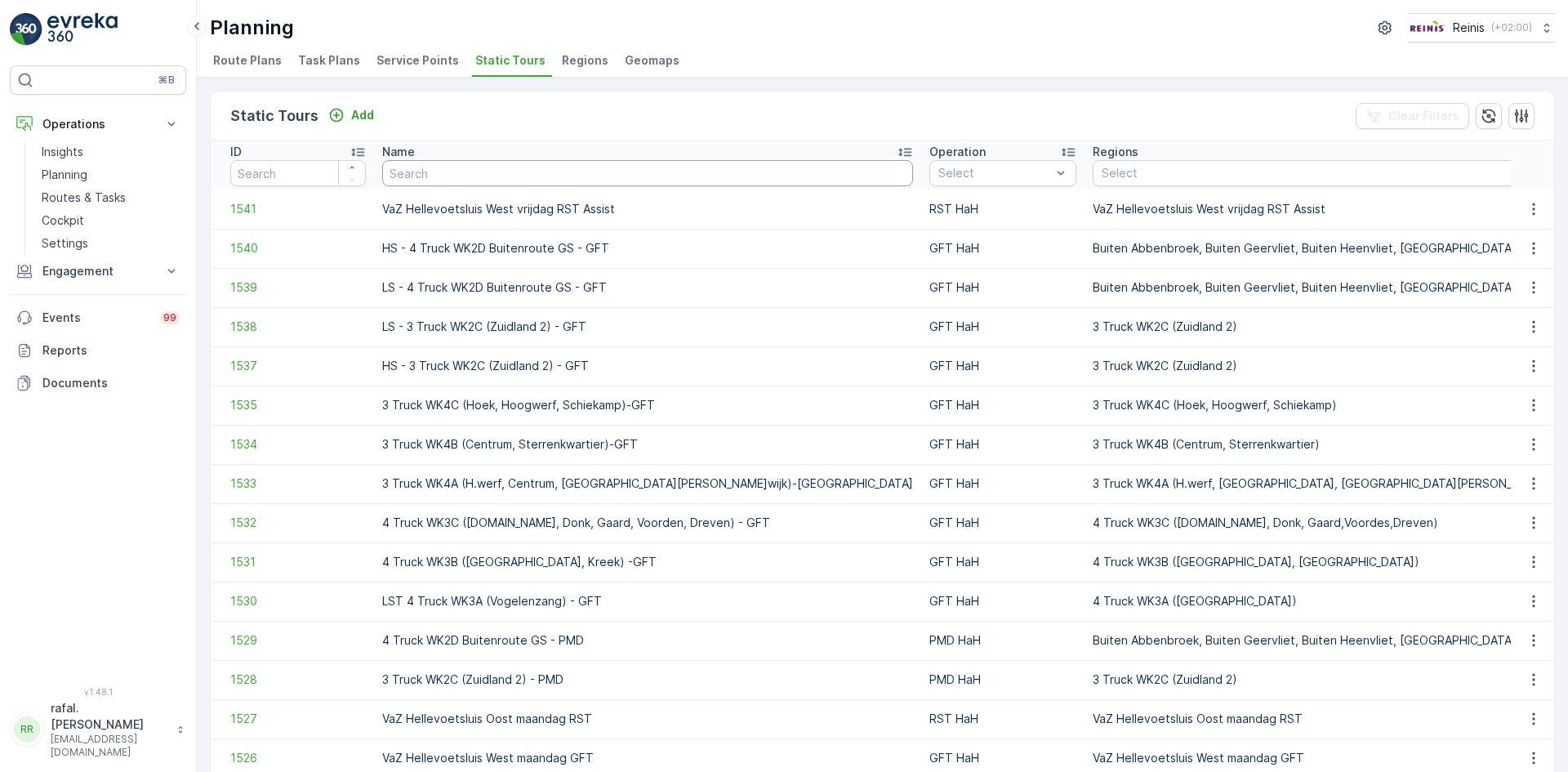
click at [464, 177] on input "text" at bounding box center [648, 173] width 531 height 27
type input "PB mA"
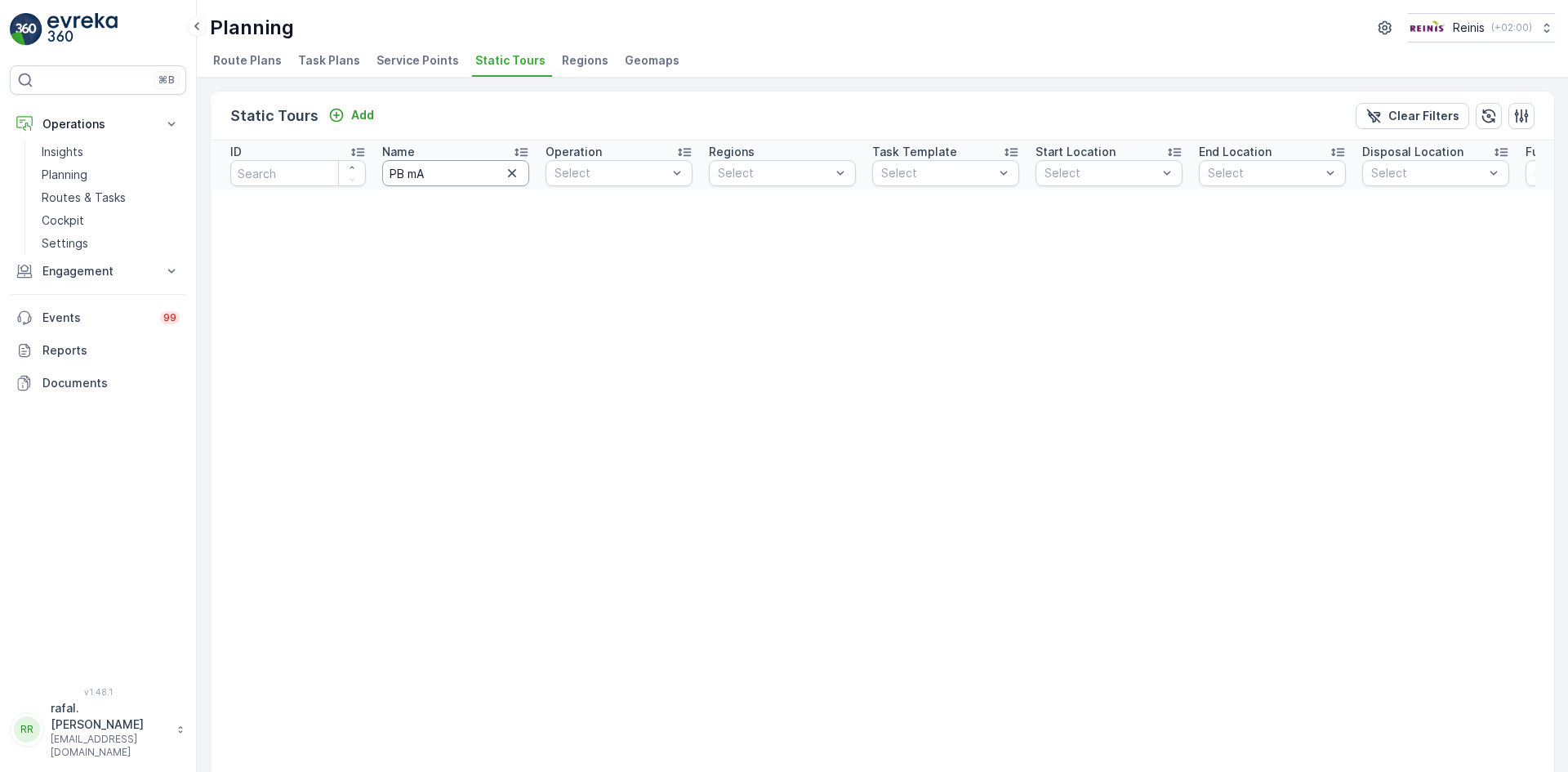
click at [479, 171] on input "PB mA" at bounding box center [456, 173] width 147 height 27
type input "PB m"
click at [479, 171] on input "PB m" at bounding box center [456, 173] width 147 height 27
click at [513, 175] on icon "button" at bounding box center [513, 173] width 16 height 16
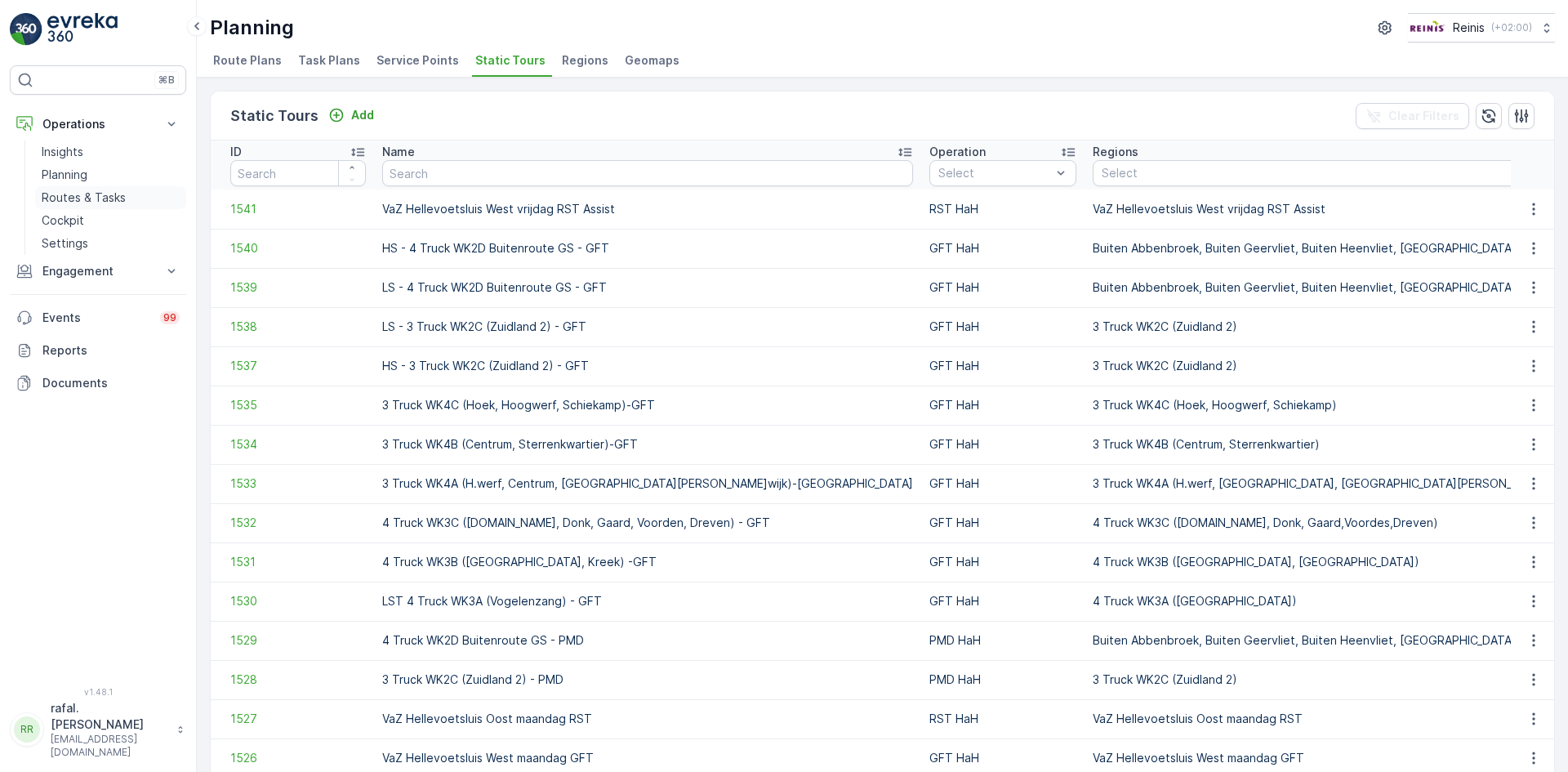
click at [88, 199] on p "Routes & Tasks" at bounding box center [84, 198] width 84 height 16
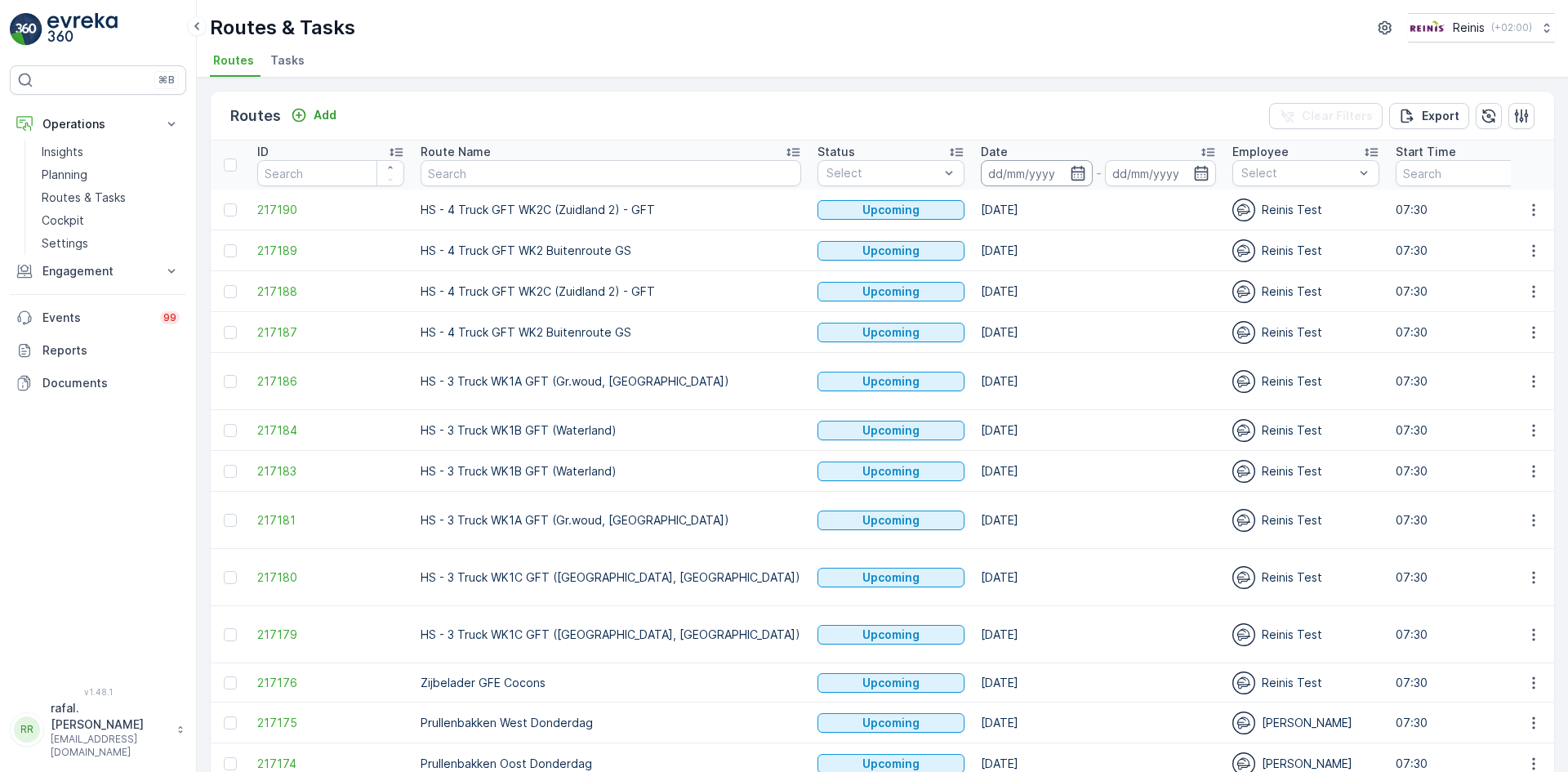
click at [981, 172] on input at bounding box center [1037, 173] width 112 height 27
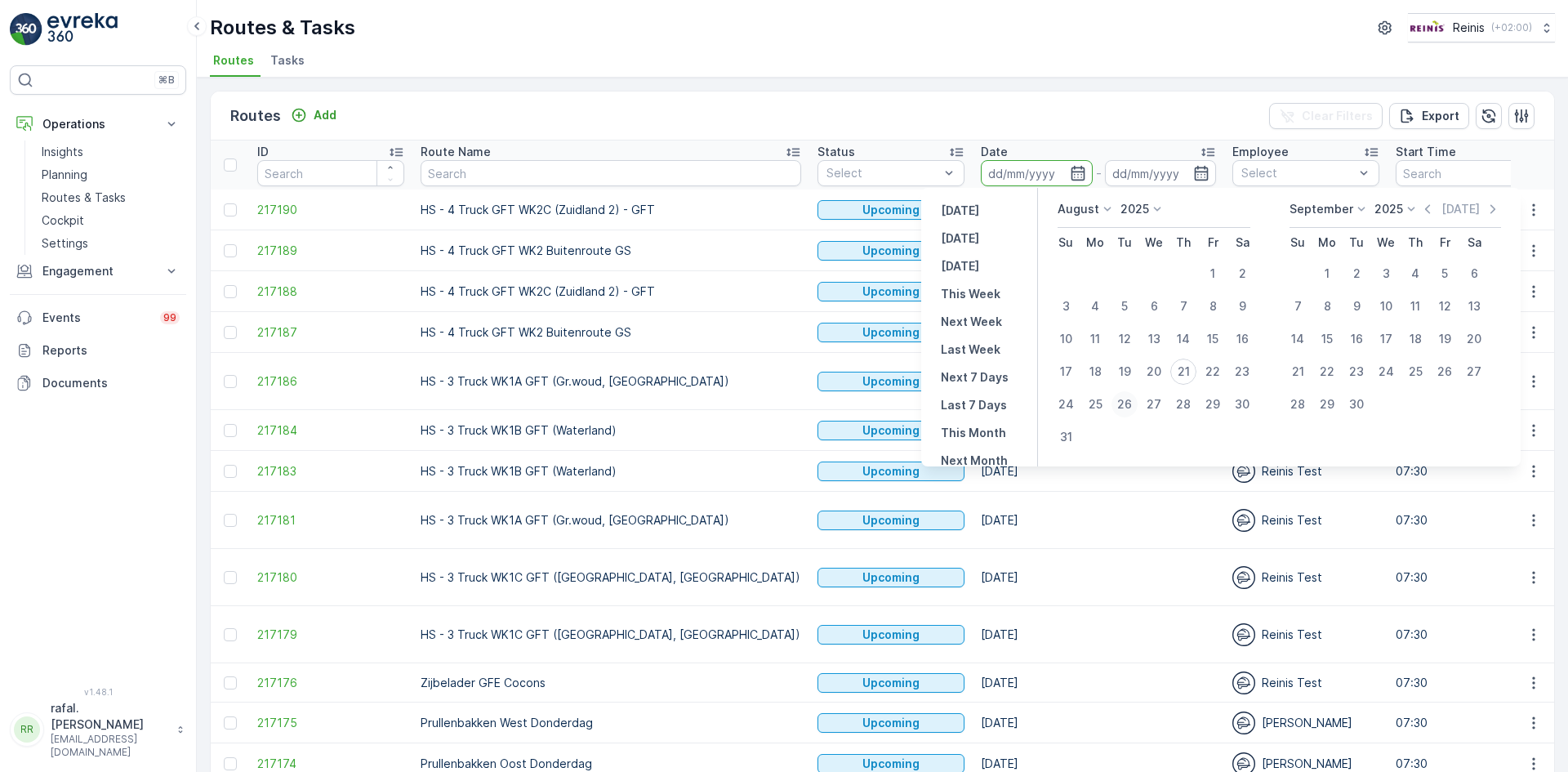
click at [1125, 407] on div "26" at bounding box center [1124, 404] width 27 height 27
type input "[DATE]"
click at [1125, 407] on div "26" at bounding box center [1124, 404] width 27 height 27
type input "[DATE]"
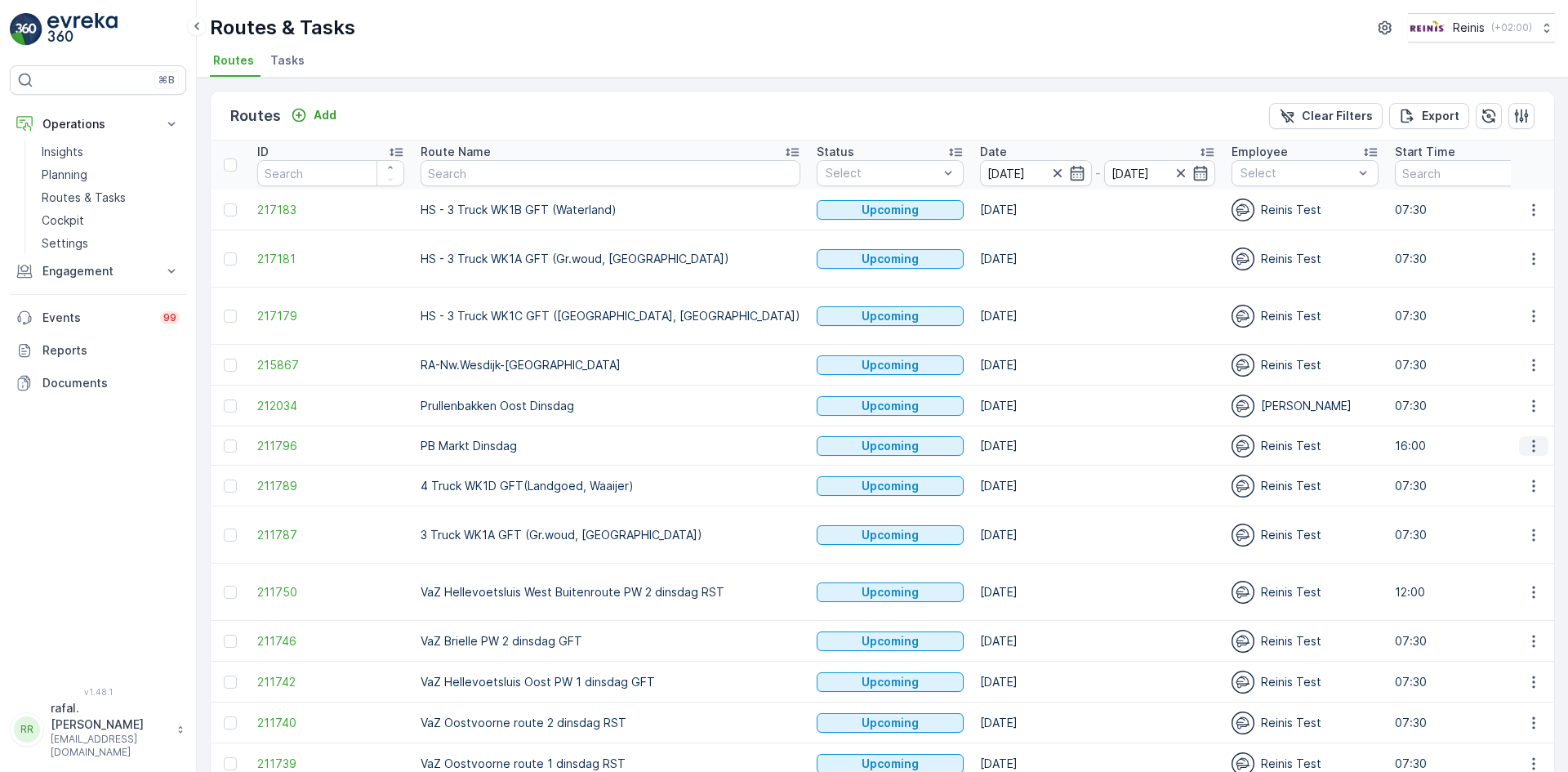
click at [1535, 446] on icon "button" at bounding box center [1534, 446] width 16 height 16
click at [1515, 466] on span "See More Details" at bounding box center [1496, 469] width 95 height 16
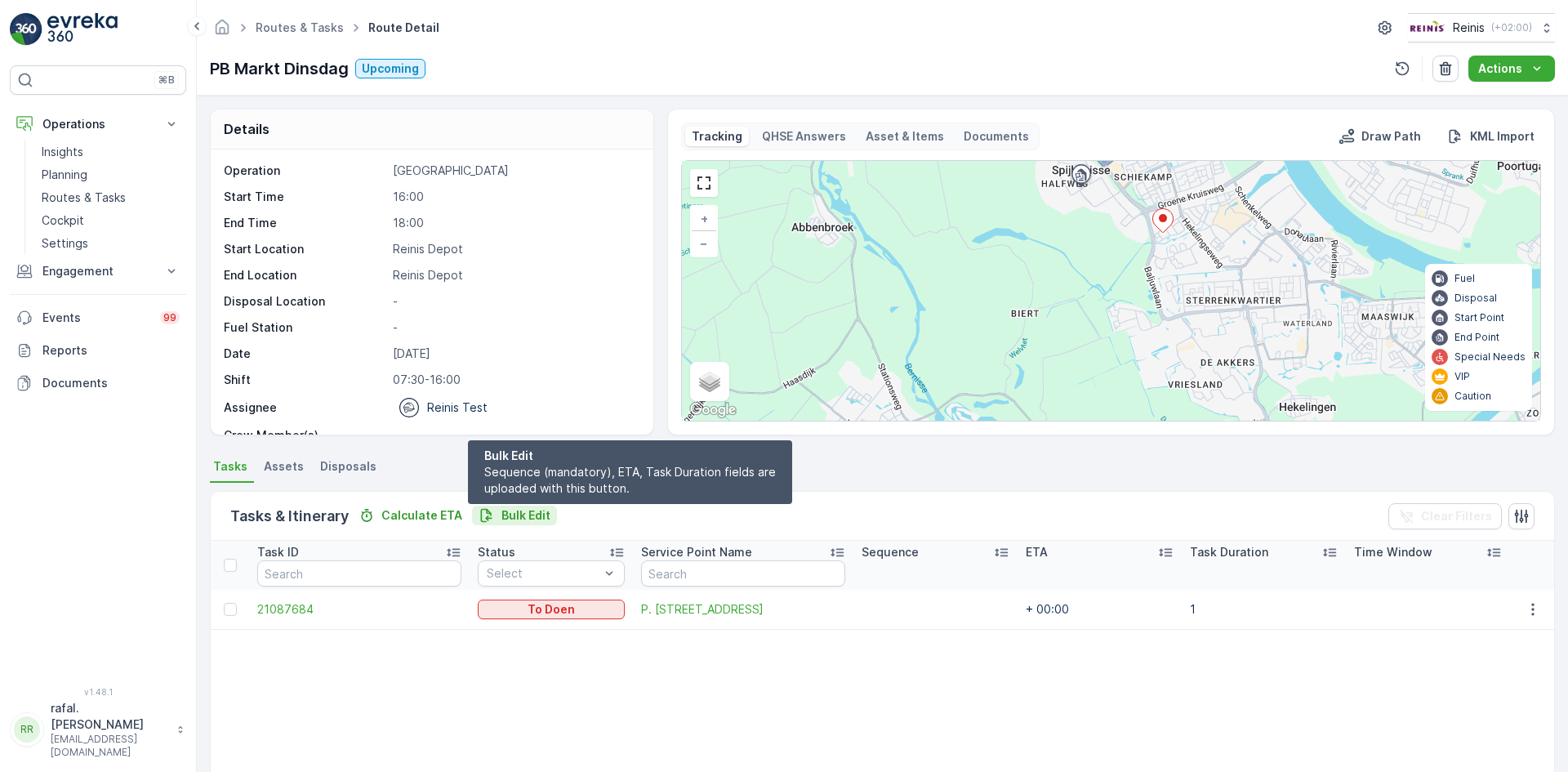
click at [529, 513] on p "Bulk Edit" at bounding box center [526, 516] width 49 height 16
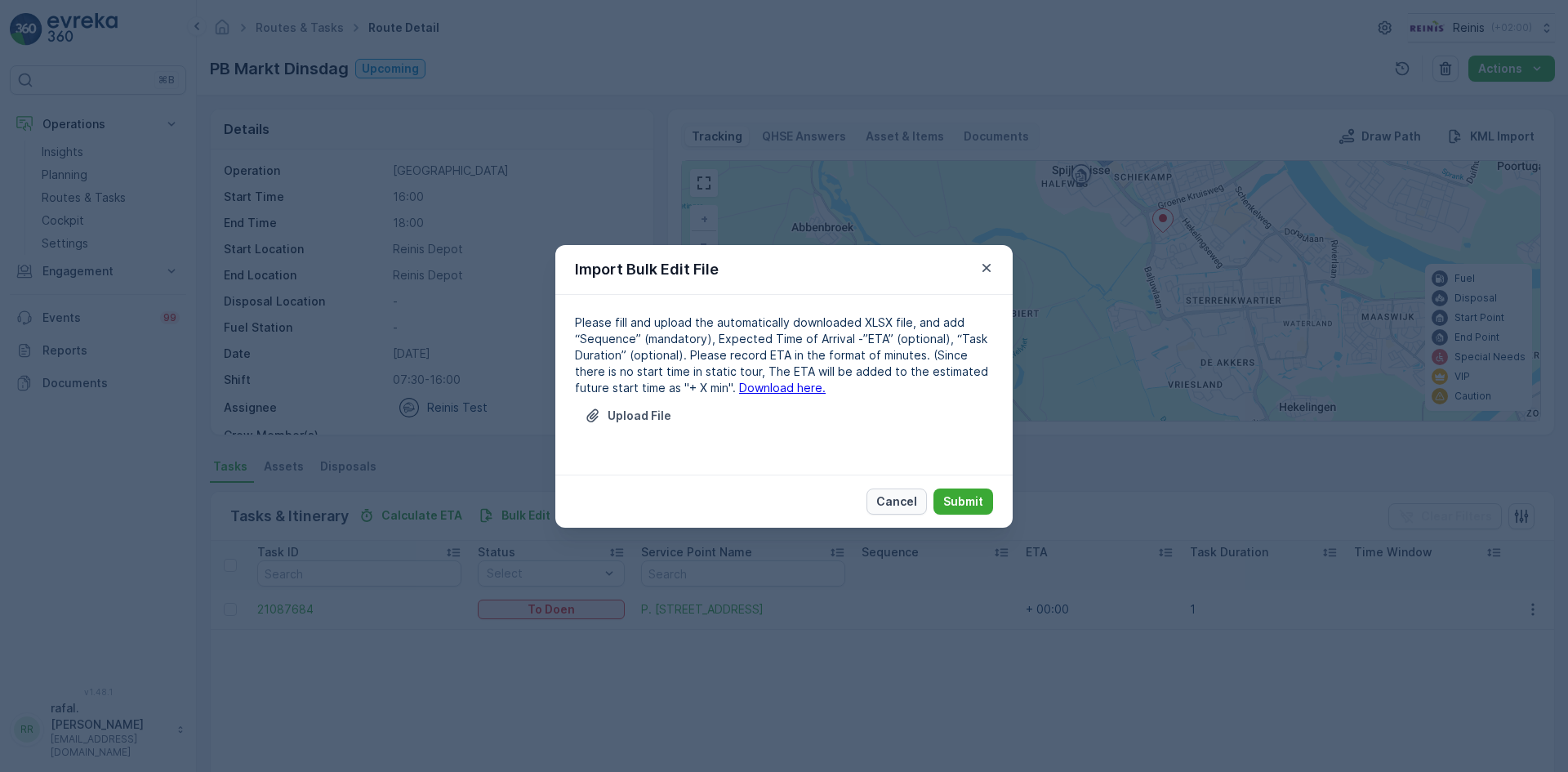
click at [906, 501] on p "Cancel" at bounding box center [896, 502] width 41 height 16
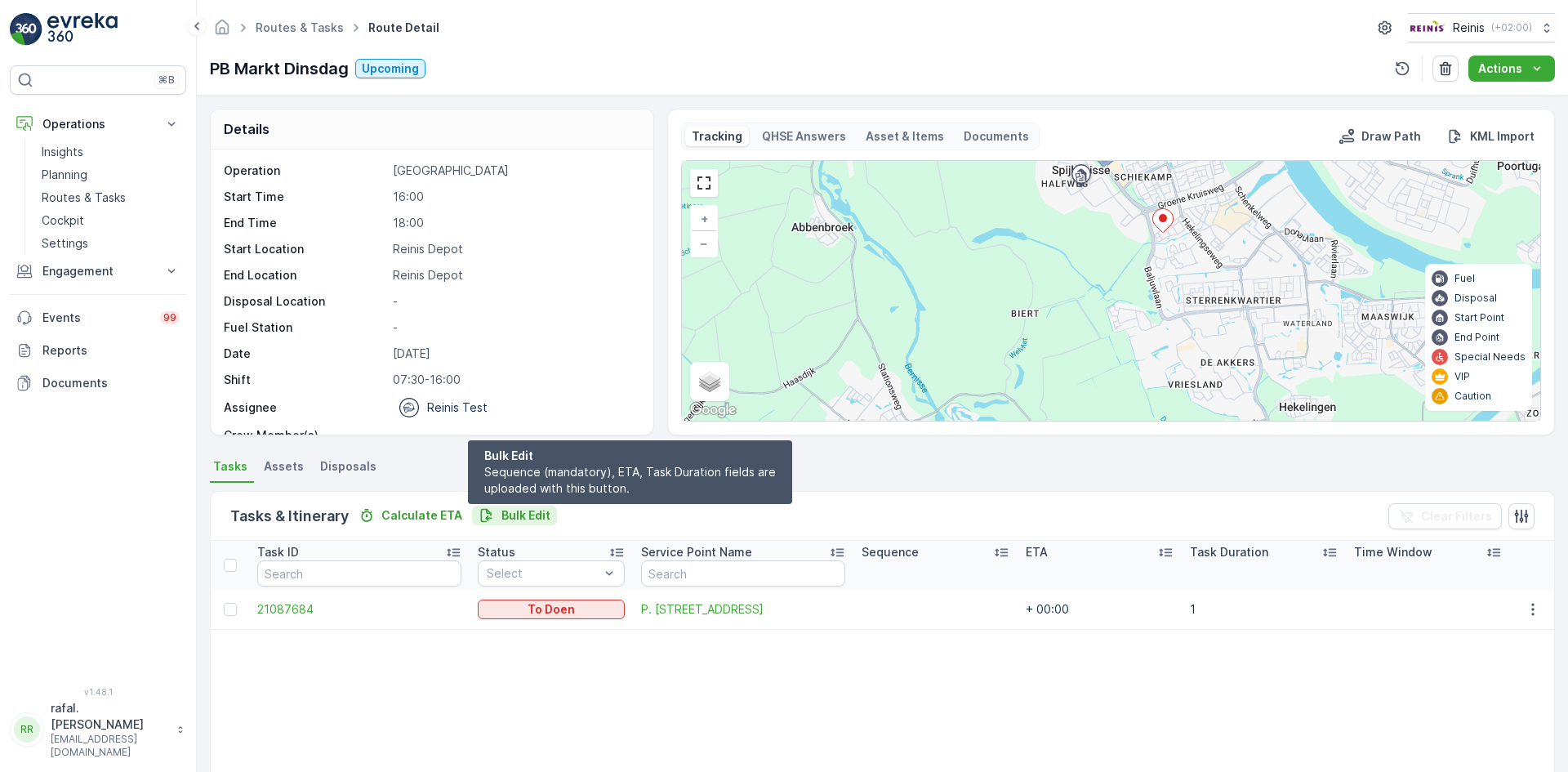
click at [517, 515] on p "Bulk Edit" at bounding box center [526, 516] width 49 height 16
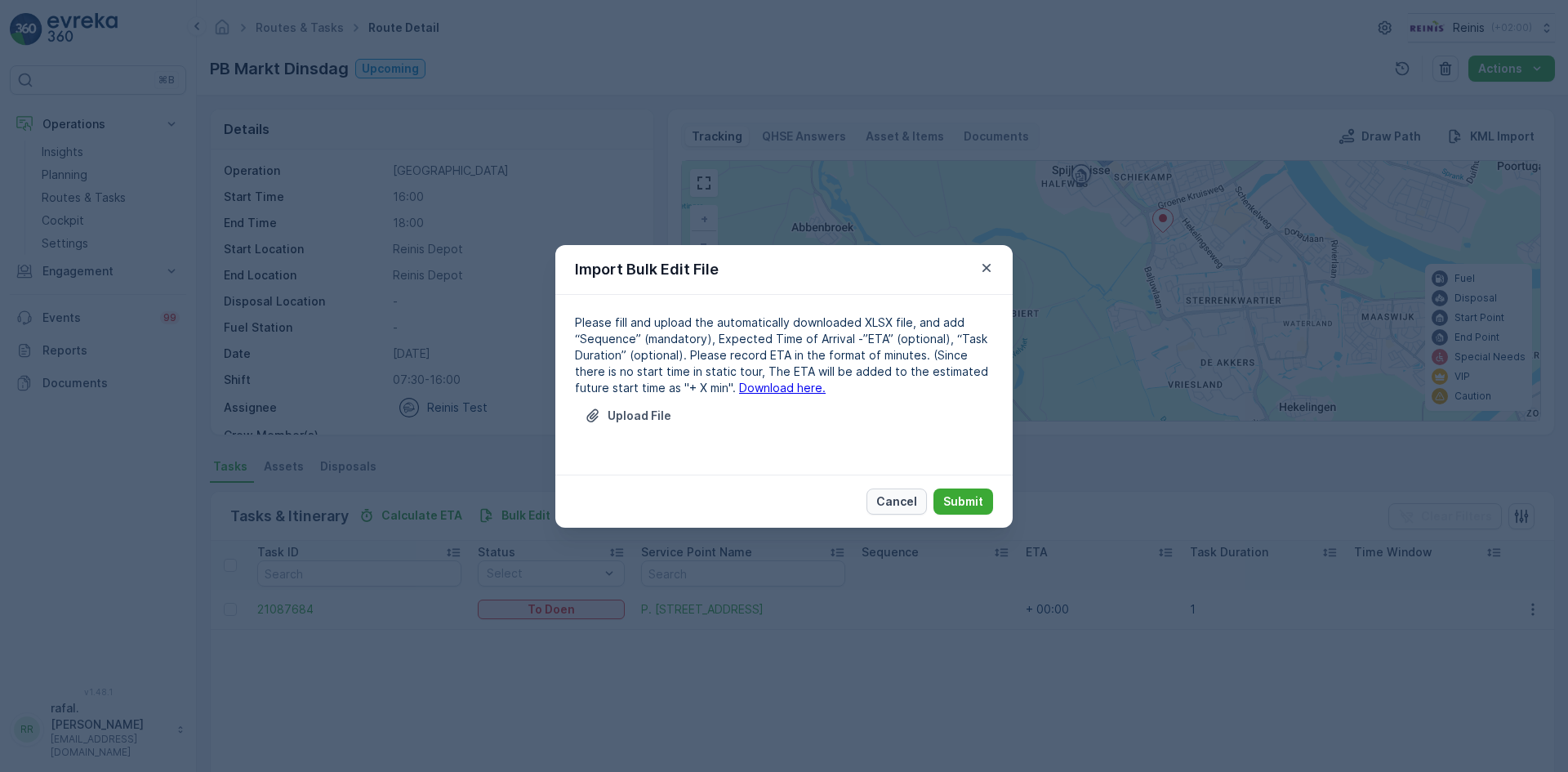
click at [908, 505] on p "Cancel" at bounding box center [896, 502] width 41 height 16
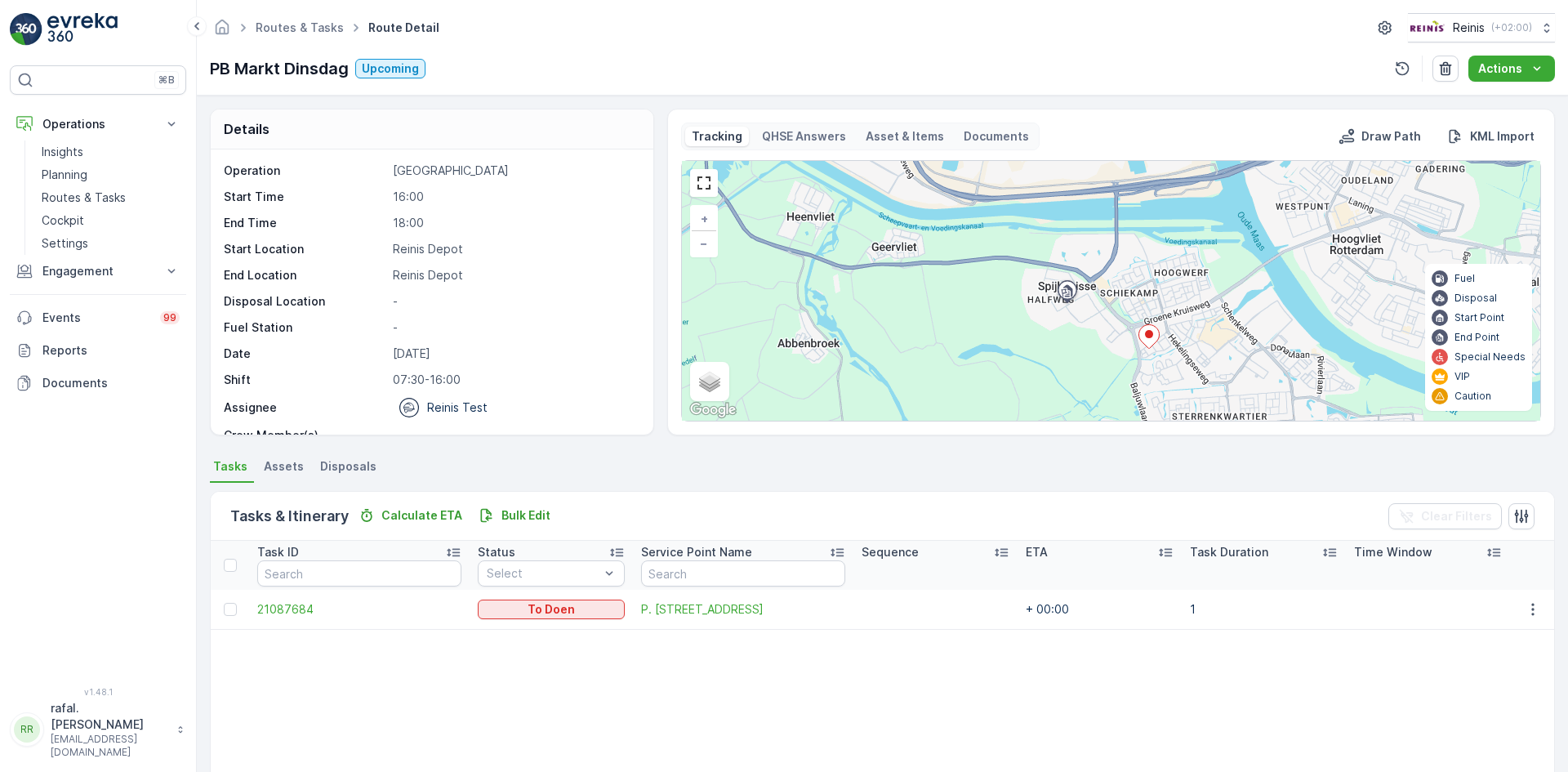
drag, startPoint x: 1211, startPoint y: 308, endPoint x: 1197, endPoint y: 377, distance: 70.4
click at [1197, 377] on div "+ − Satellite Roadmap Terrain Hybrid Leaflet Keyboard shortcuts Map Data Map da…" at bounding box center [1111, 291] width 859 height 260
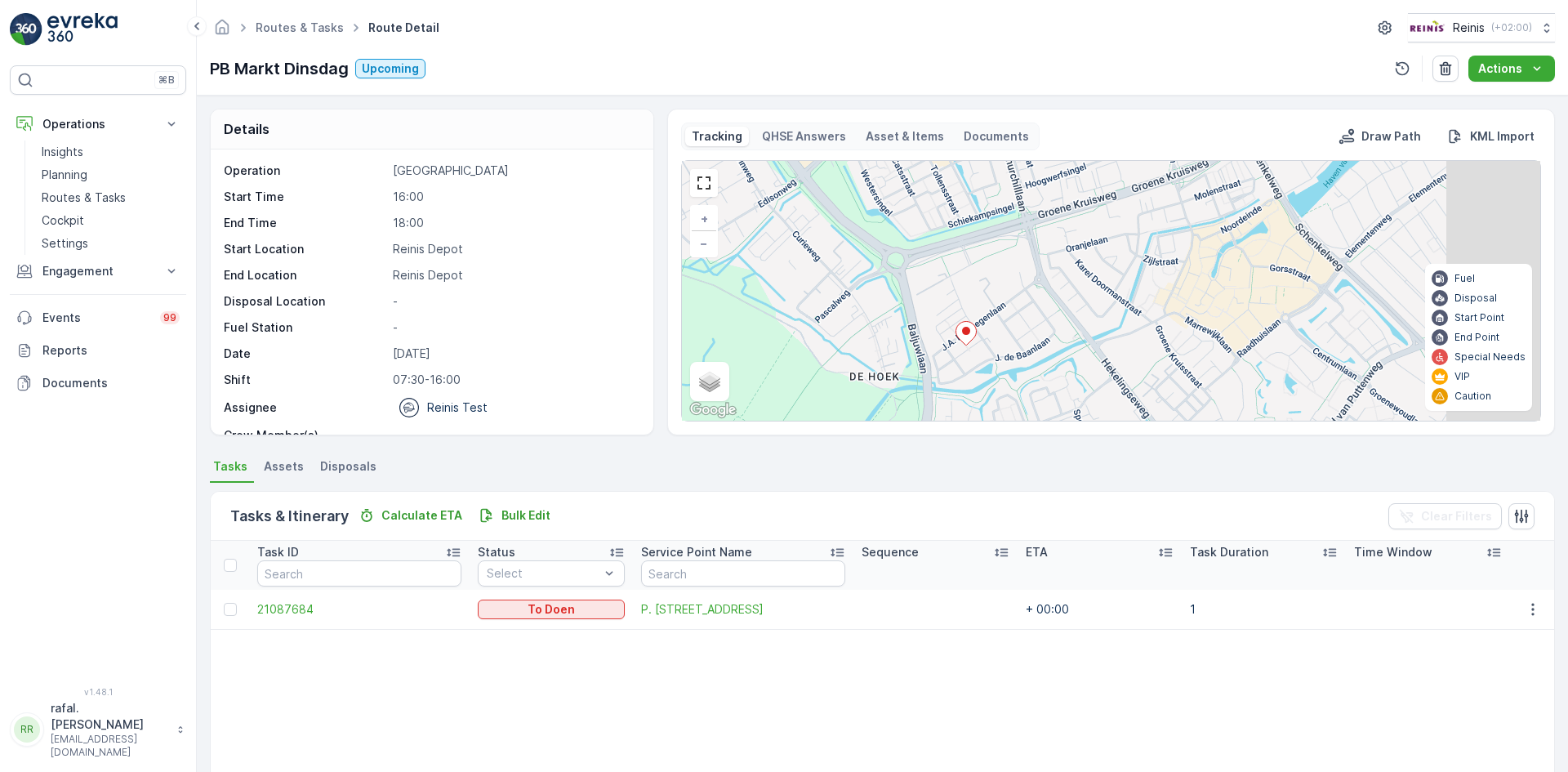
drag, startPoint x: 1257, startPoint y: 315, endPoint x: 1190, endPoint y: 278, distance: 76.5
click at [1127, 338] on div "+ − Satellite Roadmap Terrain Hybrid Leaflet Keyboard shortcuts Map Data Map da…" at bounding box center [1111, 291] width 859 height 260
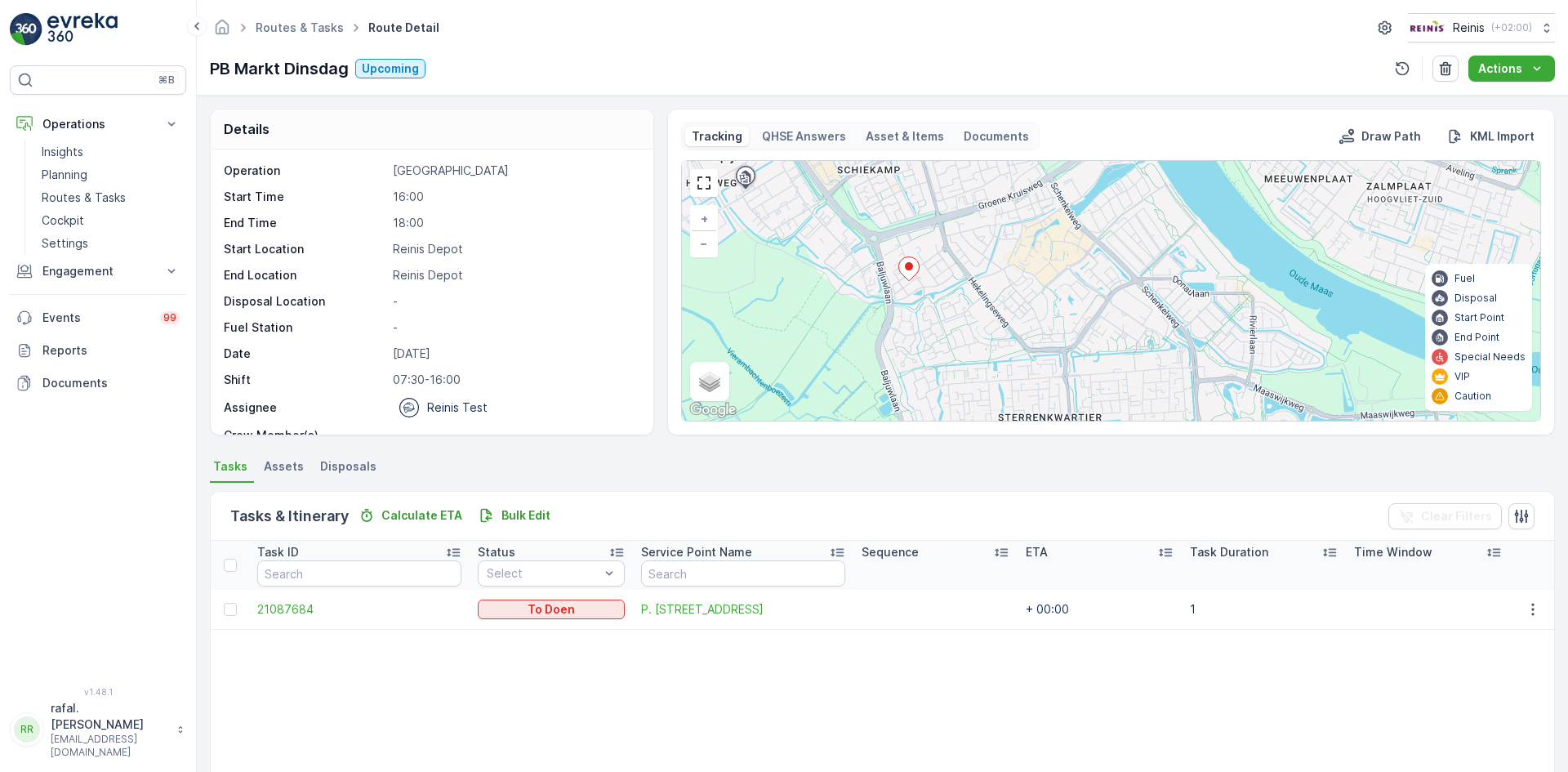
drag, startPoint x: 1085, startPoint y: 266, endPoint x: 989, endPoint y: 232, distance: 101.8
click at [989, 232] on div "+ − Satellite Roadmap Terrain Hybrid Leaflet Keyboard shortcuts Map Data Map da…" at bounding box center [1111, 291] width 859 height 260
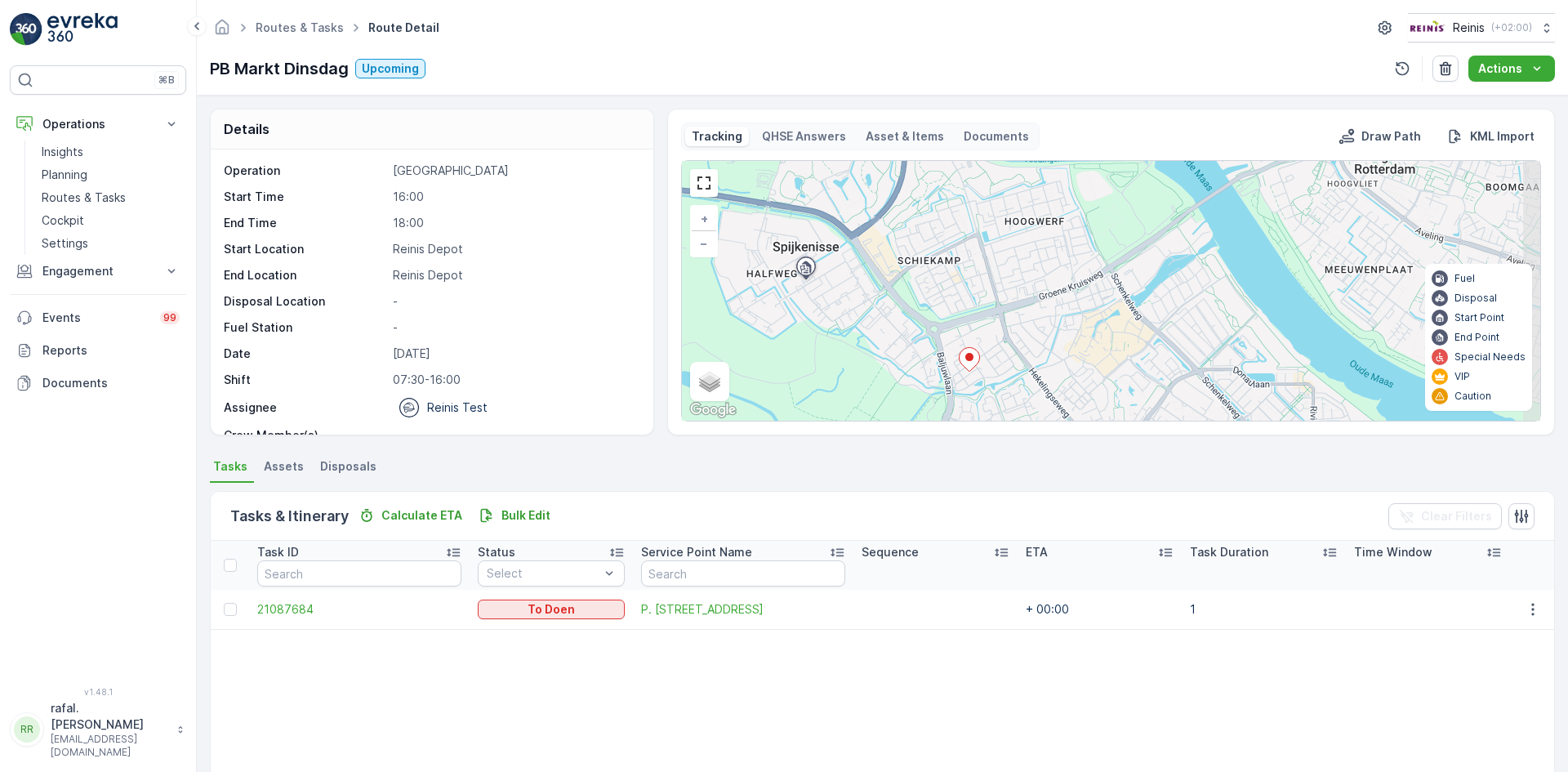
click at [1112, 299] on div "+ − Satellite Roadmap Terrain Hybrid Leaflet Keyboard shortcuts Map Data Map da…" at bounding box center [1111, 291] width 859 height 260
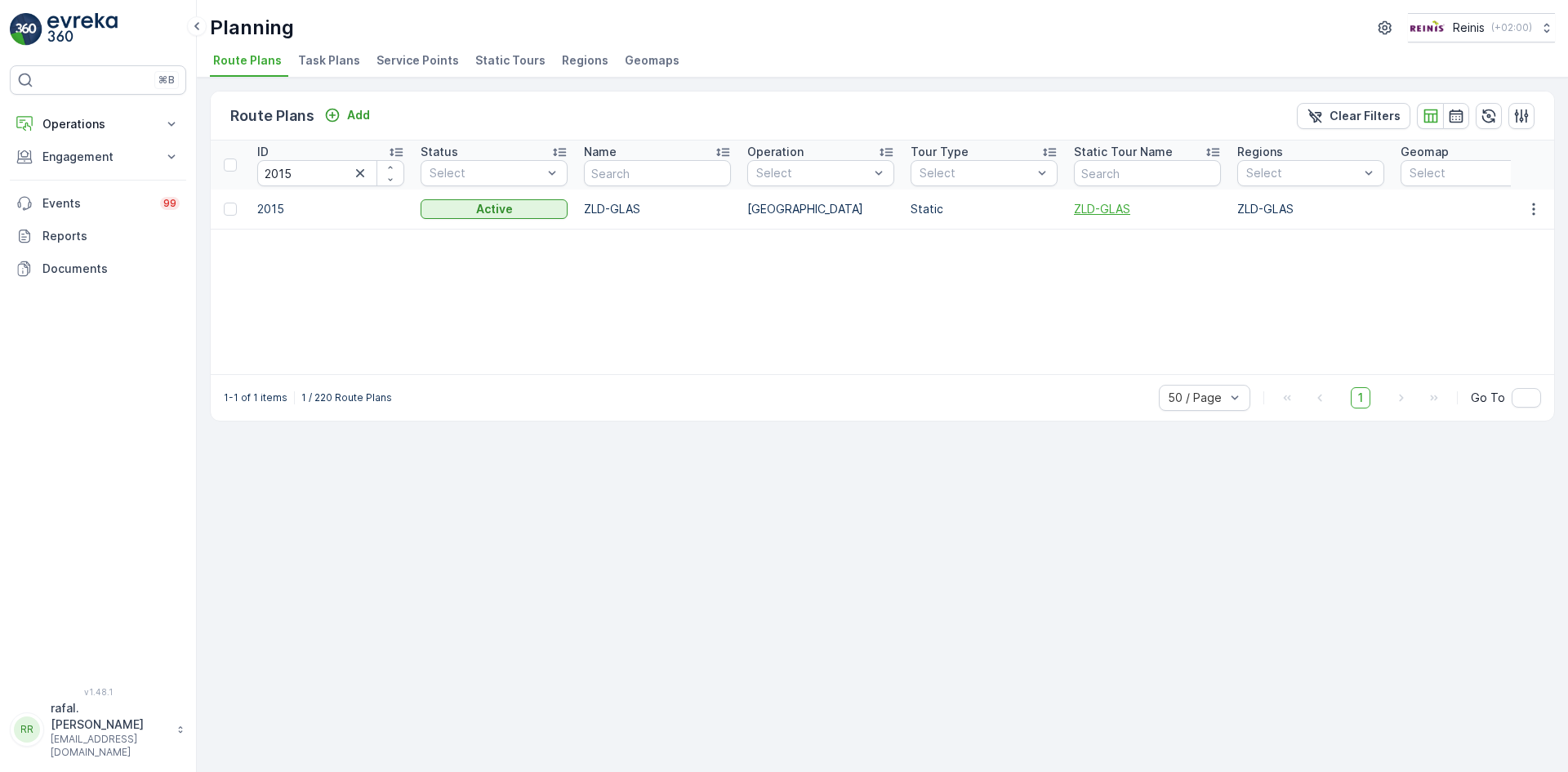
click at [1093, 208] on span "ZLD-GLAS" at bounding box center [1147, 210] width 147 height 16
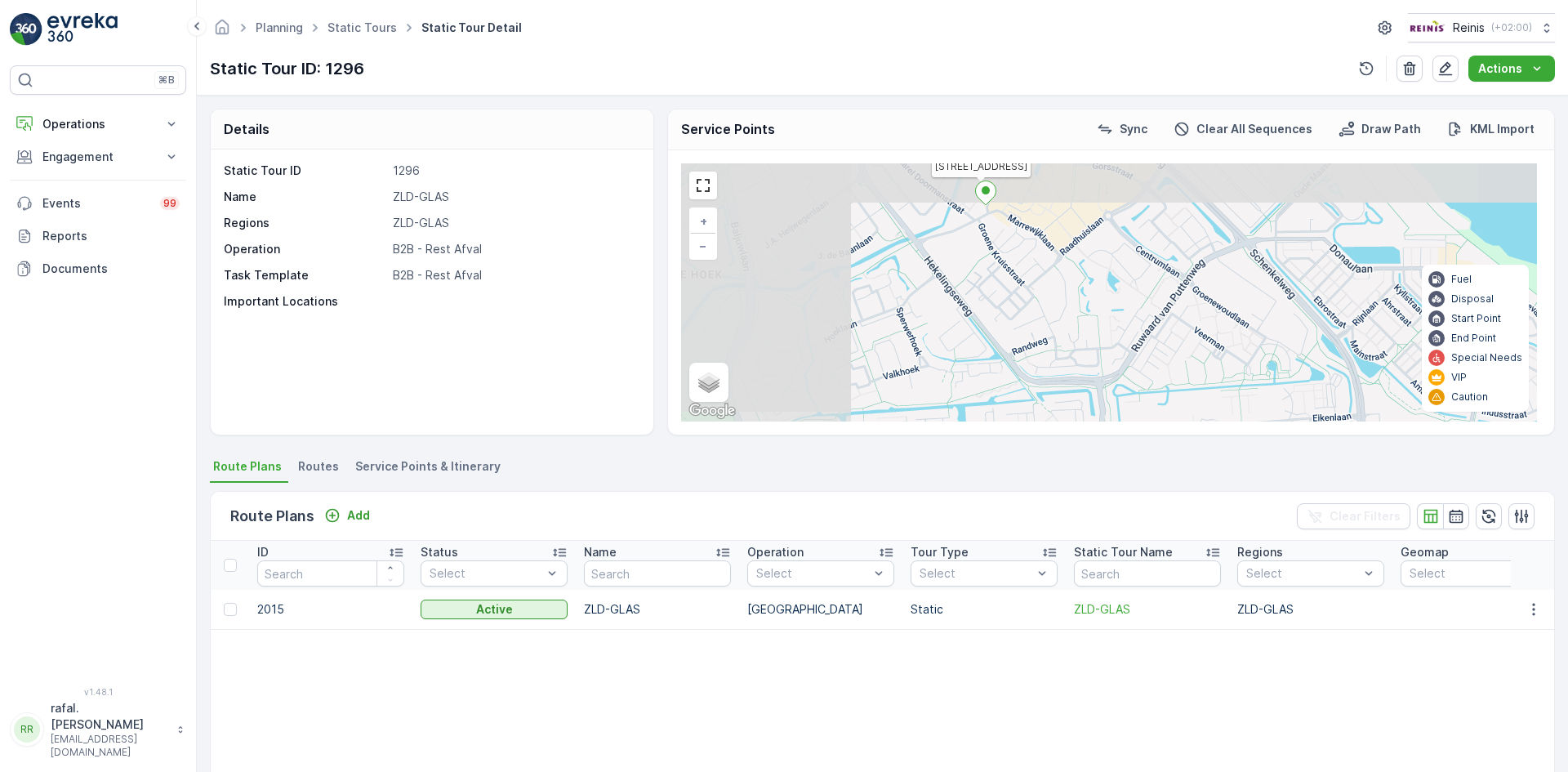
drag, startPoint x: 1028, startPoint y: 232, endPoint x: 1177, endPoint y: 363, distance: 198.4
click at [1271, 415] on div "Boekenberg Markt 40 + − Satellite Roadmap Terrain Hybrid Leaflet Keyboard short…" at bounding box center [1108, 292] width 856 height 258
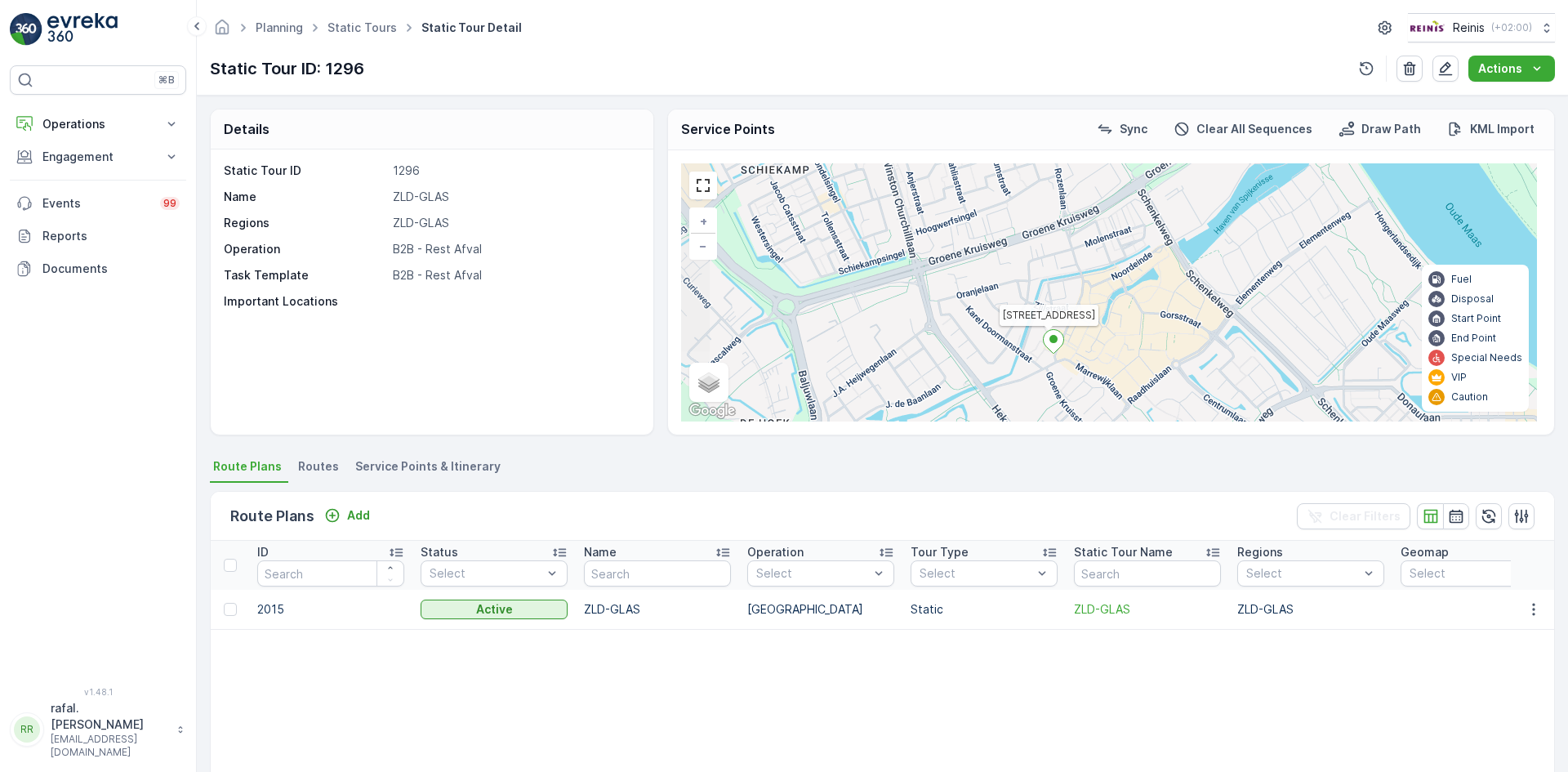
drag, startPoint x: 1046, startPoint y: 267, endPoint x: 1095, endPoint y: 374, distance: 117.7
click at [1095, 374] on div "Boekenberg Markt 40 + − Satellite Roadmap Terrain Hybrid Leaflet Keyboard short…" at bounding box center [1108, 292] width 856 height 258
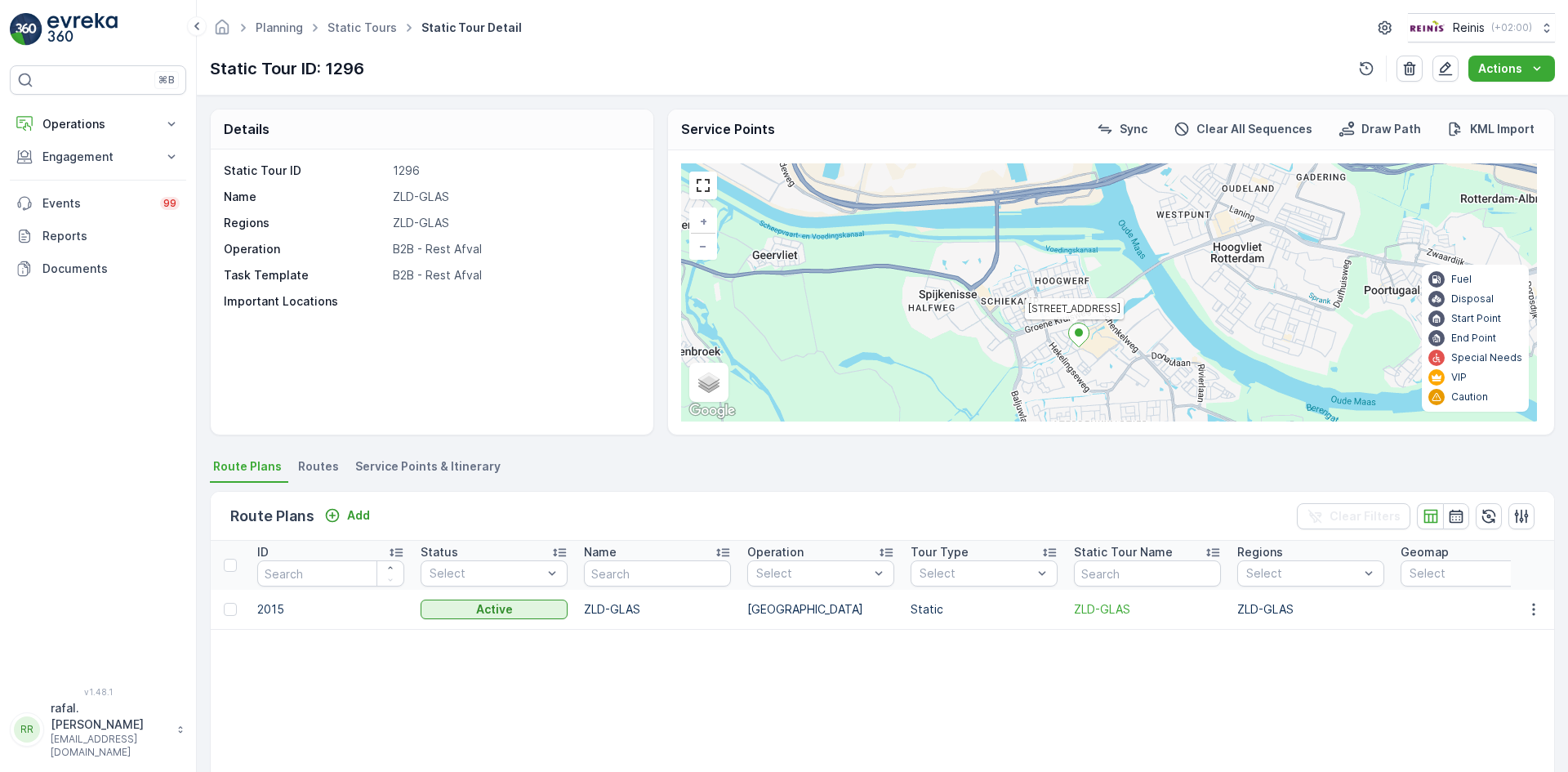
click at [435, 462] on span "Service Points & Itinerary" at bounding box center [427, 467] width 146 height 16
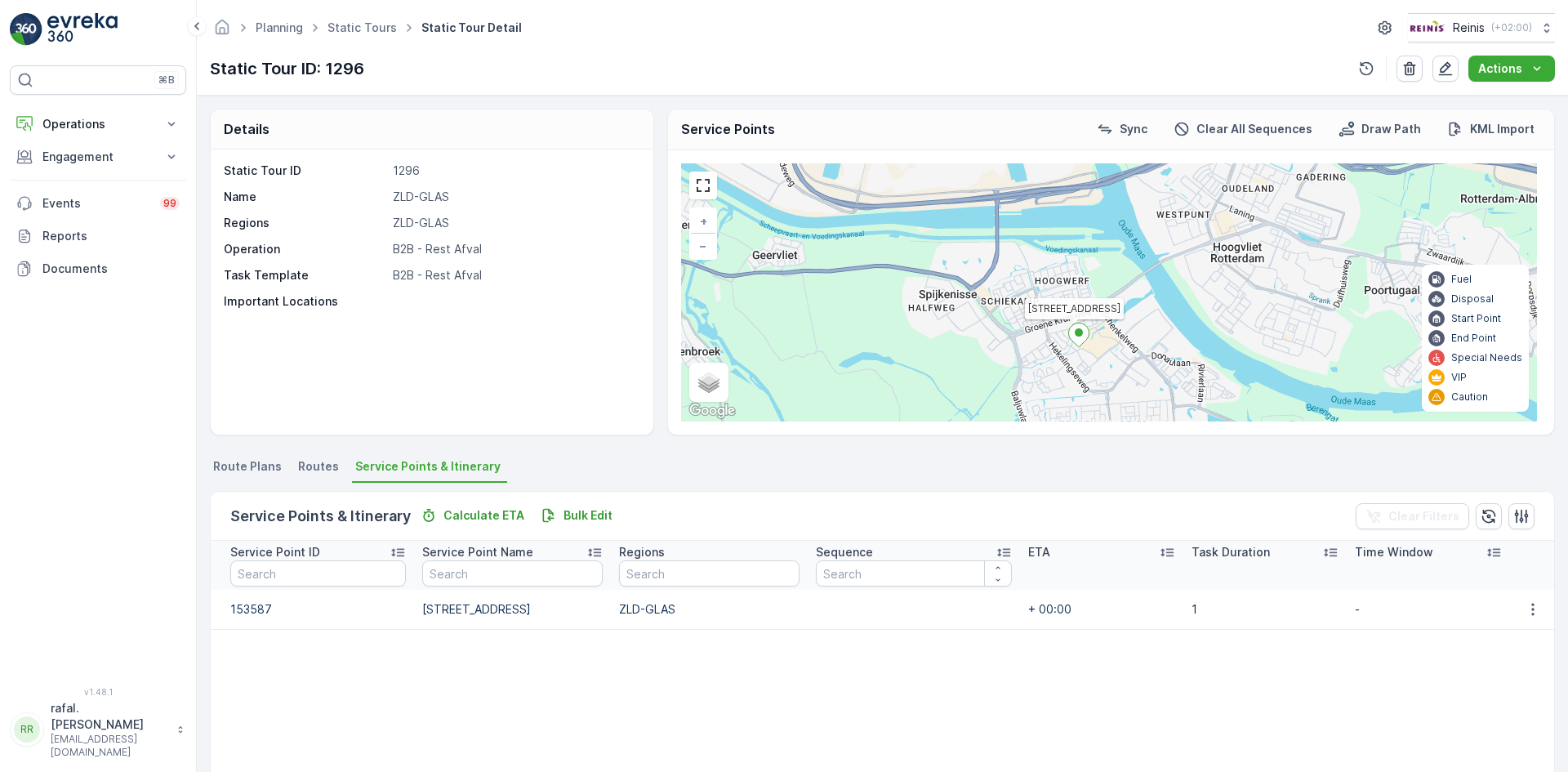
drag, startPoint x: 1537, startPoint y: 597, endPoint x: 1530, endPoint y: 605, distance: 10.6
click at [1537, 598] on td at bounding box center [1532, 609] width 44 height 39
click at [1531, 605] on icon "button" at bounding box center [1532, 609] width 3 height 12
click at [1550, 623] on ul "Edit" at bounding box center [1534, 634] width 41 height 29
click at [1543, 631] on span "Edit" at bounding box center [1534, 635] width 21 height 16
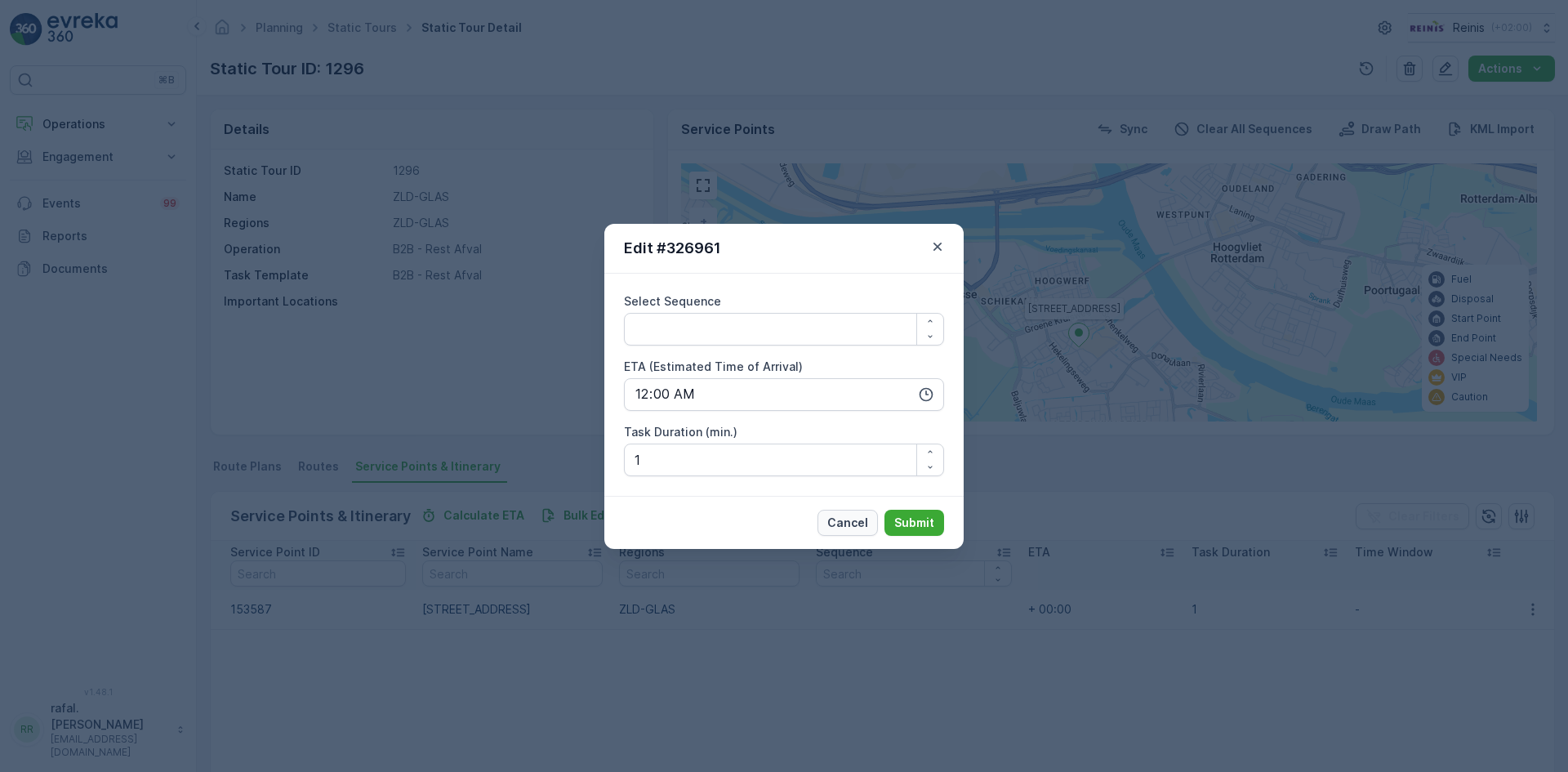
click at [852, 512] on button "Cancel" at bounding box center [848, 523] width 60 height 27
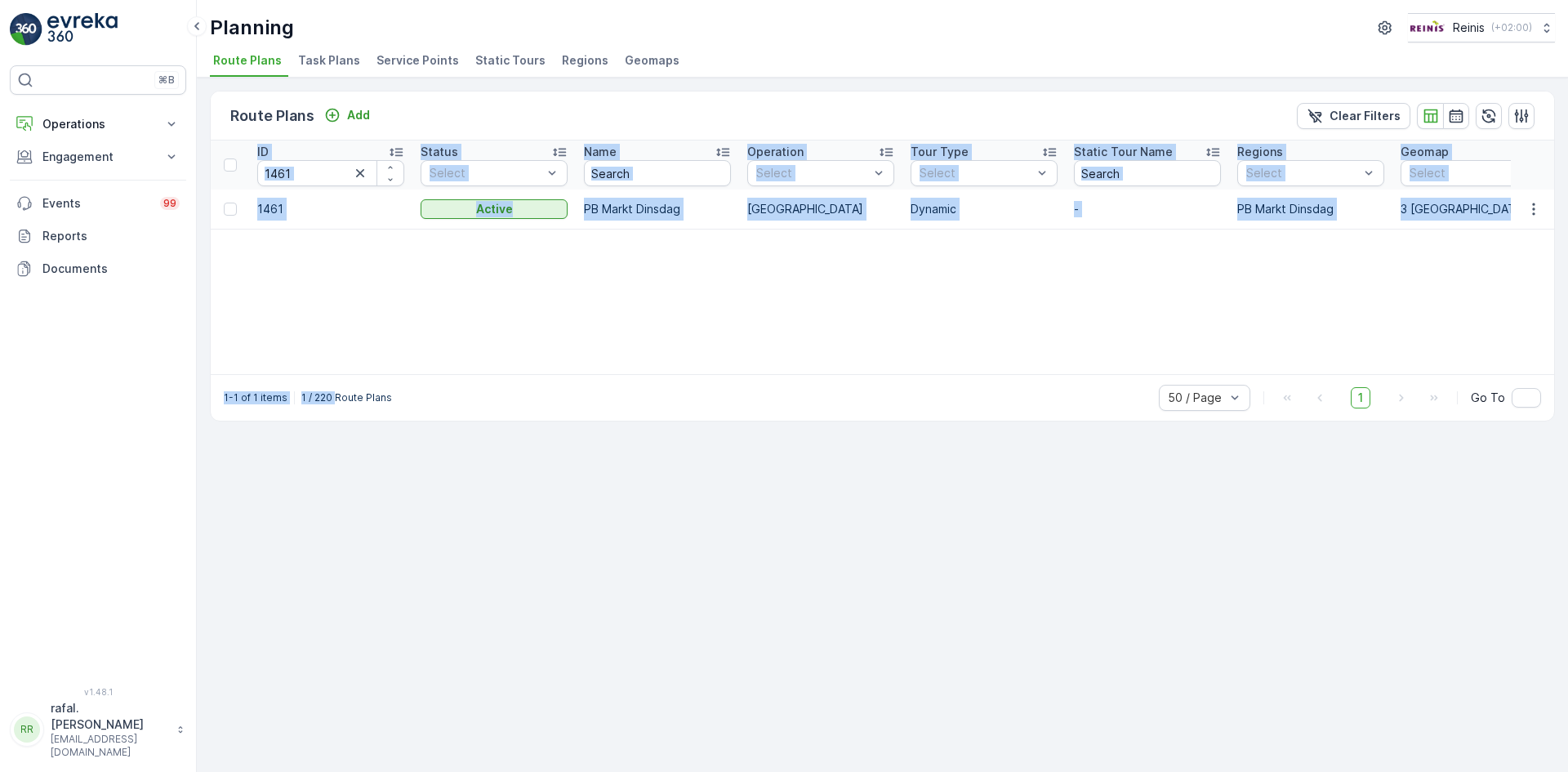
drag, startPoint x: 333, startPoint y: 375, endPoint x: 477, endPoint y: 371, distance: 144.1
click at [477, 371] on div "Route Plans Add Clear Filters ID 1461 Status Select Name Operation Select Tour …" at bounding box center [882, 256] width 1346 height 331
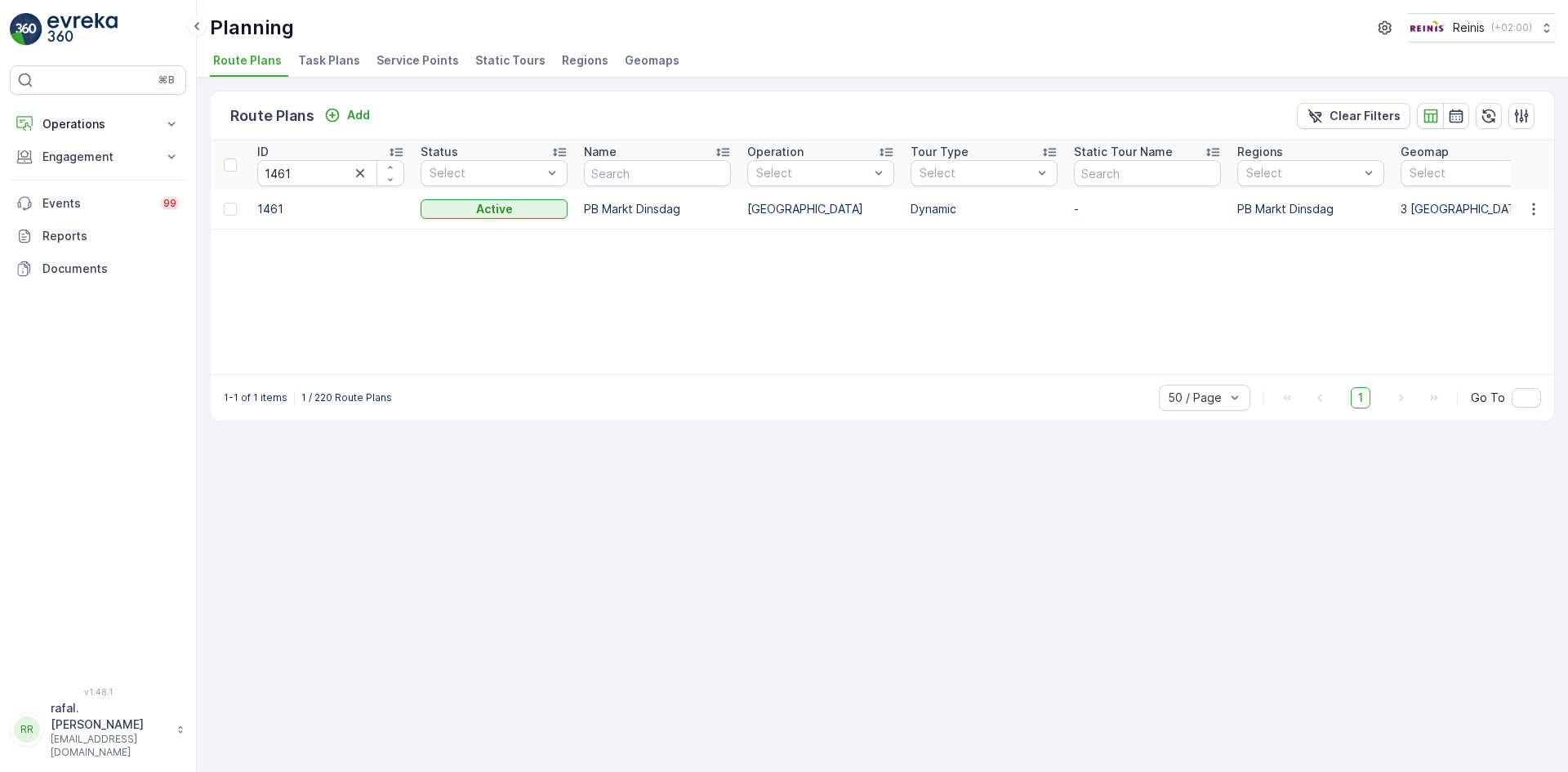
click at [433, 422] on div "Route Plans Add Clear Filters ID 1461 Status Select Name Operation Select Tour …" at bounding box center [882, 425] width 1371 height 695
click at [1530, 210] on icon "button" at bounding box center [1534, 210] width 16 height 16
drag, startPoint x: 904, startPoint y: 292, endPoint x: 801, endPoint y: 303, distance: 103.6
click at [896, 292] on div "ID 1461 Status Select Name Operation Select Tour Type Select Static Tour Name R…" at bounding box center [882, 256] width 1344 height 234
